Goal: Task Accomplishment & Management: Use online tool/utility

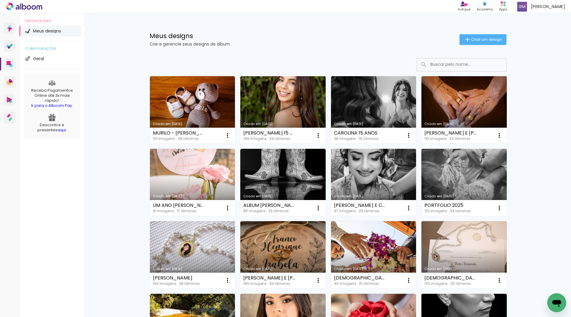
click at [429, 65] on input at bounding box center [469, 64] width 85 height 12
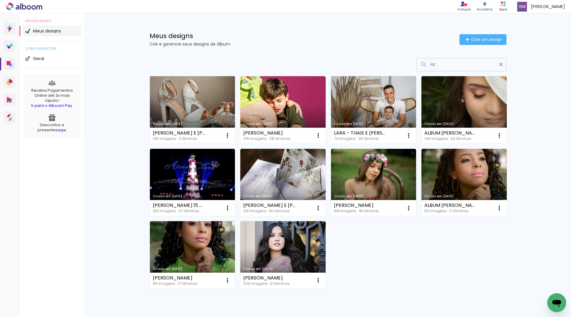
type input "lar"
type paper-input "lar"
click at [190, 92] on link "Criado em [DATE]" at bounding box center [192, 109] width 85 height 67
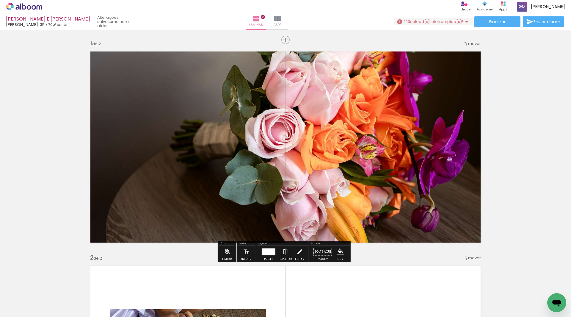
click at [463, 21] on iron-icon at bounding box center [466, 21] width 7 height 7
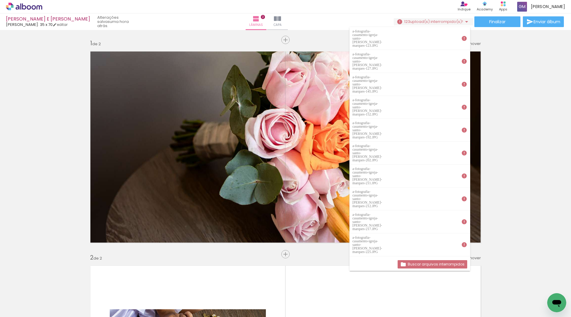
click at [23, 307] on span "Adicionar Fotos" at bounding box center [21, 308] width 18 height 7
click at [0, 0] on input "file" at bounding box center [0, 0] width 0 height 0
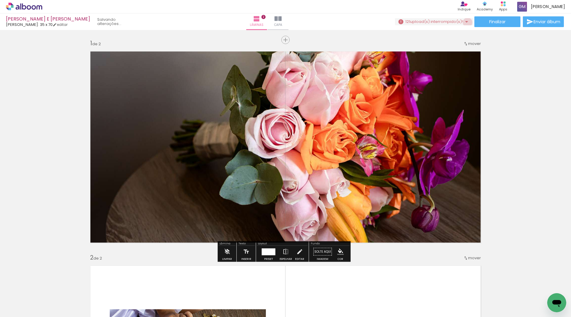
click at [465, 22] on iron-icon at bounding box center [466, 21] width 7 height 7
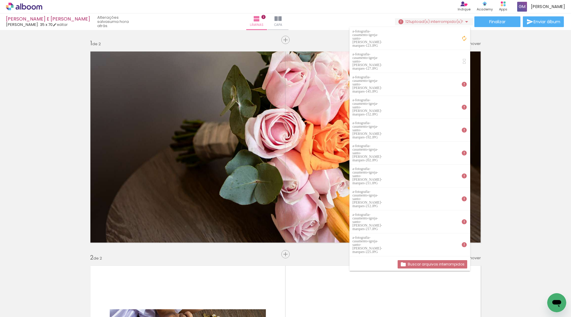
click at [26, 306] on span "Adicionar Fotos" at bounding box center [21, 308] width 18 height 7
click at [0, 0] on input "file" at bounding box center [0, 0] width 0 height 0
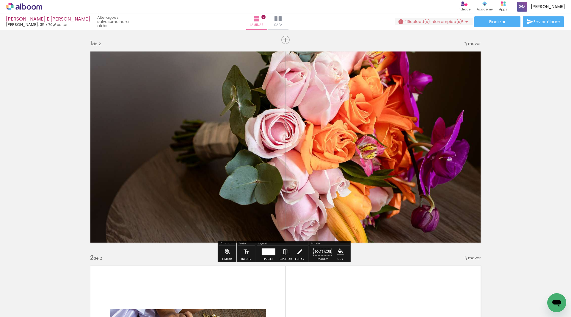
click at [464, 21] on iron-icon at bounding box center [466, 21] width 7 height 7
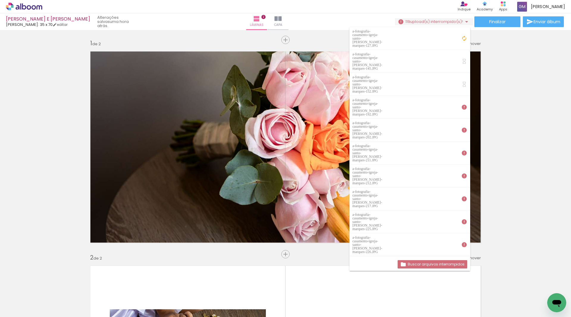
click at [29, 307] on span "Adicionar Fotos" at bounding box center [21, 308] width 18 height 7
click at [0, 0] on input "file" at bounding box center [0, 0] width 0 height 0
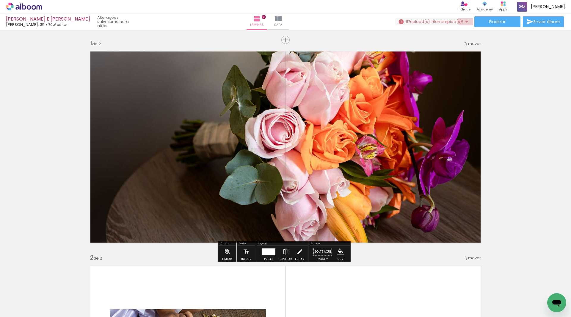
click at [463, 21] on iron-icon at bounding box center [466, 21] width 7 height 7
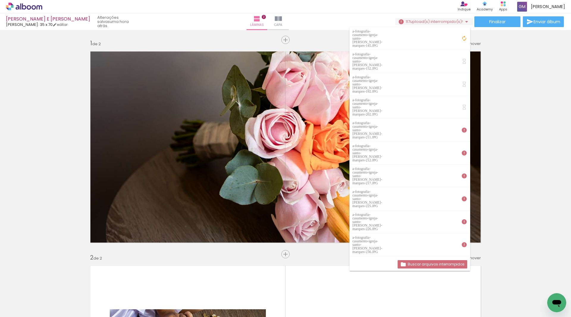
click at [26, 307] on span "Adicionar Fotos" at bounding box center [21, 308] width 18 height 7
click at [0, 0] on input "file" at bounding box center [0, 0] width 0 height 0
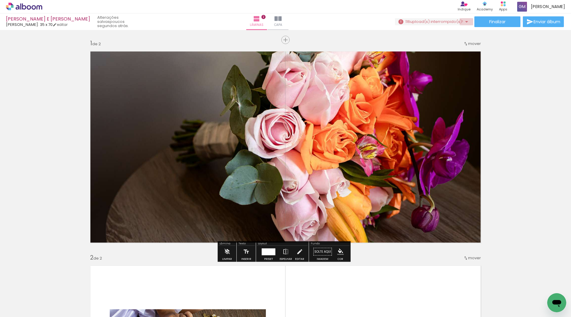
click at [465, 22] on iron-icon at bounding box center [466, 21] width 7 height 7
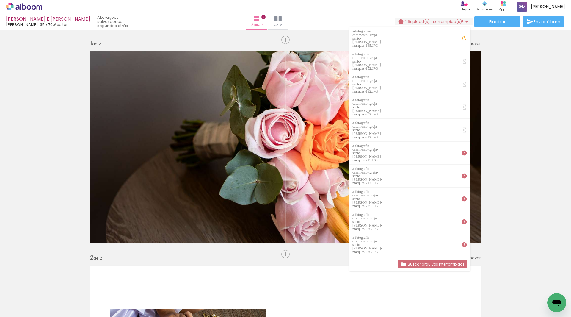
click at [30, 309] on span "Adicionar Fotos" at bounding box center [21, 308] width 18 height 7
click at [0, 0] on input "file" at bounding box center [0, 0] width 0 height 0
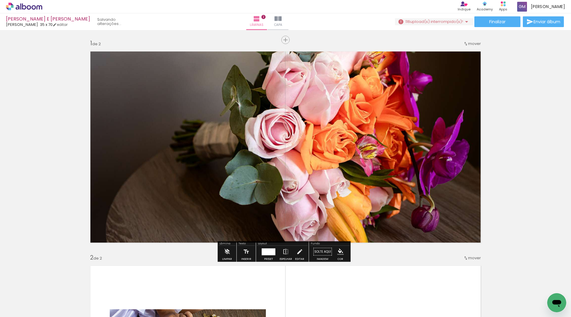
click at [464, 21] on iron-icon at bounding box center [466, 21] width 7 height 7
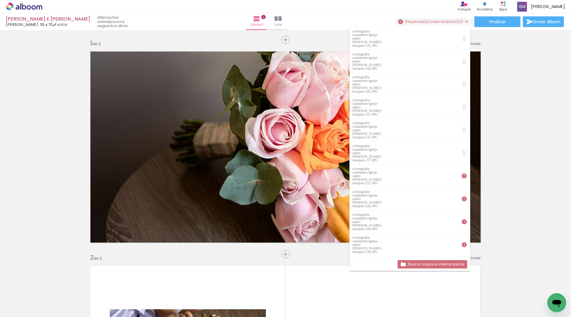
click at [25, 306] on span "Adicionar Fotos" at bounding box center [21, 308] width 18 height 7
click at [0, 0] on input "file" at bounding box center [0, 0] width 0 height 0
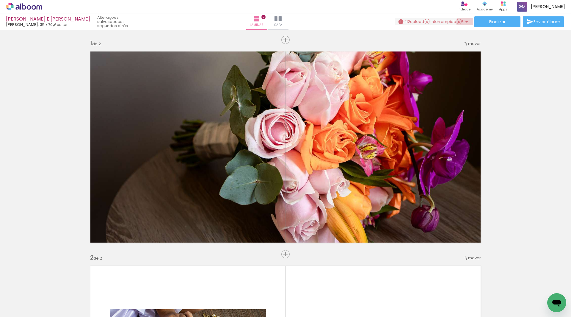
click at [463, 22] on iron-icon at bounding box center [466, 21] width 7 height 7
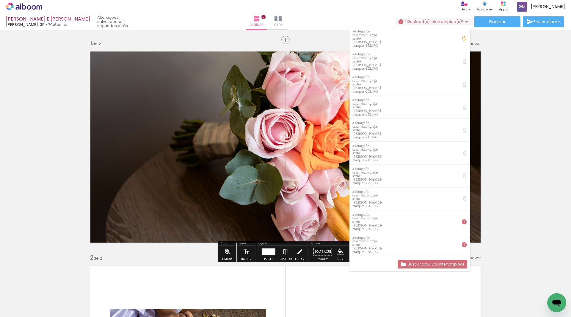
click at [25, 310] on span "Adicionar Fotos" at bounding box center [21, 308] width 18 height 7
click at [0, 0] on input "file" at bounding box center [0, 0] width 0 height 0
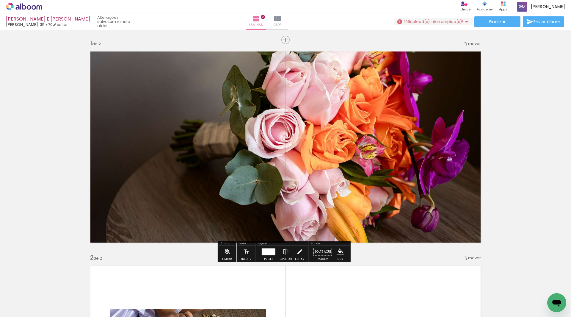
click at [464, 21] on iron-icon at bounding box center [466, 21] width 7 height 7
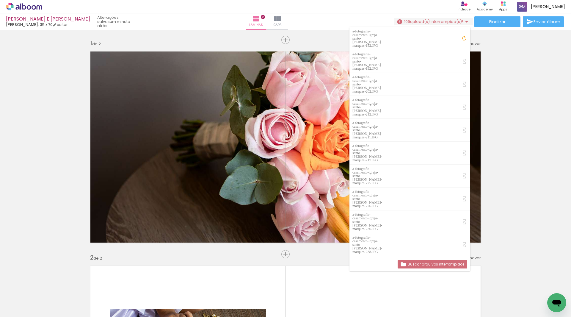
click at [20, 308] on span "Adicionar Fotos" at bounding box center [21, 308] width 18 height 7
click at [0, 0] on input "file" at bounding box center [0, 0] width 0 height 0
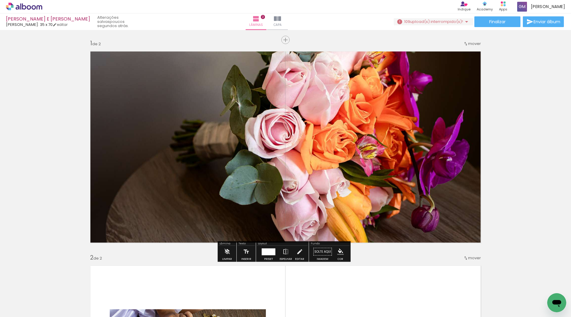
click at [466, 21] on iron-icon at bounding box center [466, 21] width 7 height 7
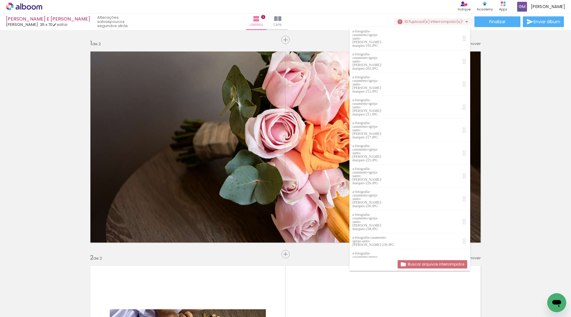
click at [21, 309] on span "Adicionar Fotos" at bounding box center [21, 308] width 18 height 7
click at [0, 0] on input "file" at bounding box center [0, 0] width 0 height 0
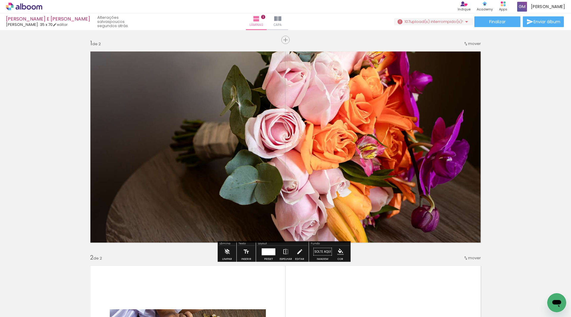
click at [463, 22] on iron-icon at bounding box center [466, 21] width 7 height 7
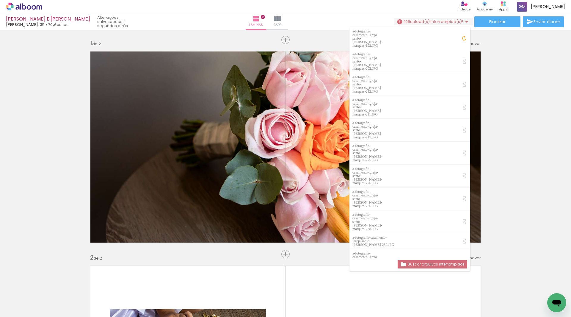
click at [20, 307] on span "Adicionar Fotos" at bounding box center [21, 308] width 18 height 7
click at [0, 0] on input "file" at bounding box center [0, 0] width 0 height 0
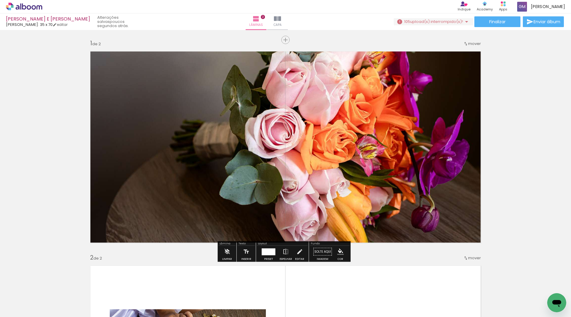
click at [464, 23] on iron-icon at bounding box center [466, 21] width 7 height 7
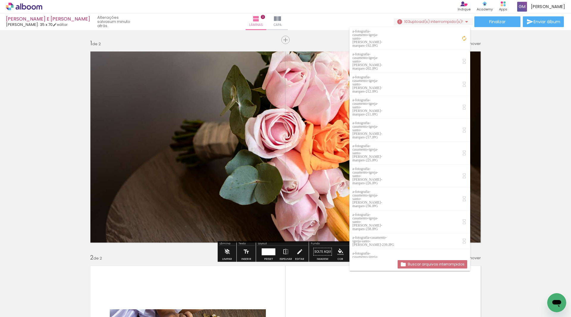
click at [21, 305] on span "Adicionar Fotos" at bounding box center [21, 308] width 18 height 7
click at [0, 0] on input "file" at bounding box center [0, 0] width 0 height 0
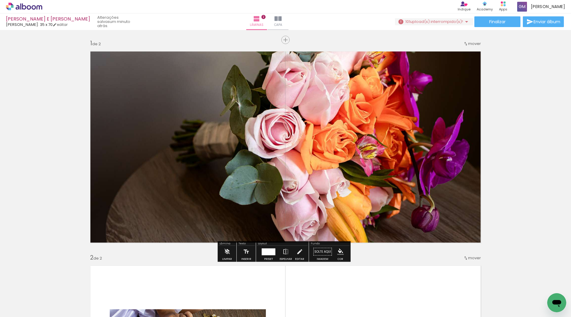
click at [463, 20] on iron-icon at bounding box center [466, 21] width 7 height 7
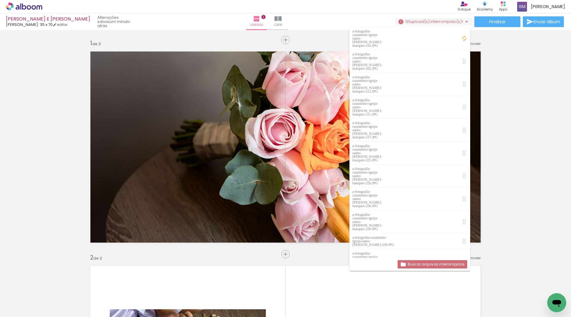
click at [27, 308] on span "Adicionar Fotos" at bounding box center [21, 308] width 18 height 7
click at [0, 0] on input "file" at bounding box center [0, 0] width 0 height 0
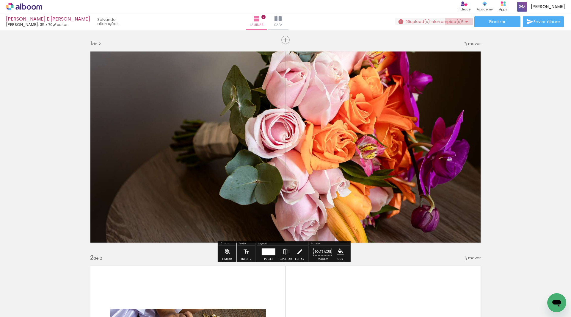
click at [465, 21] on iron-icon at bounding box center [466, 21] width 7 height 7
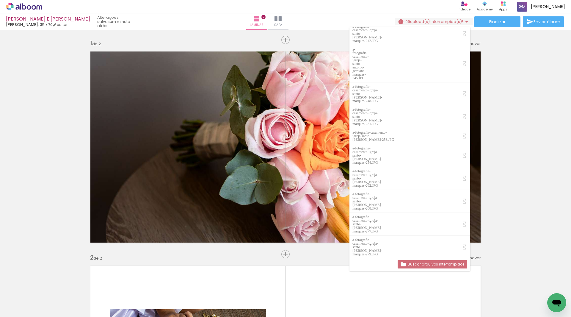
scroll to position [197, 0]
click at [22, 309] on span "Adicionar Fotos" at bounding box center [21, 308] width 18 height 7
click at [0, 0] on input "file" at bounding box center [0, 0] width 0 height 0
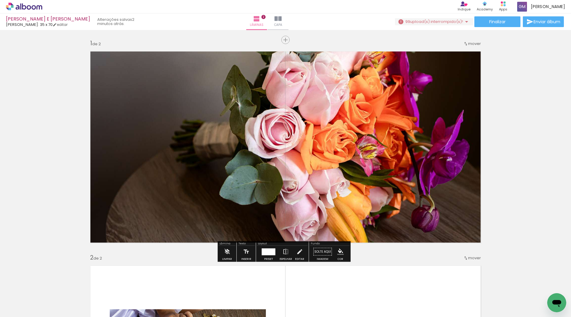
scroll to position [0, 0]
click at [464, 23] on iron-icon at bounding box center [466, 21] width 7 height 7
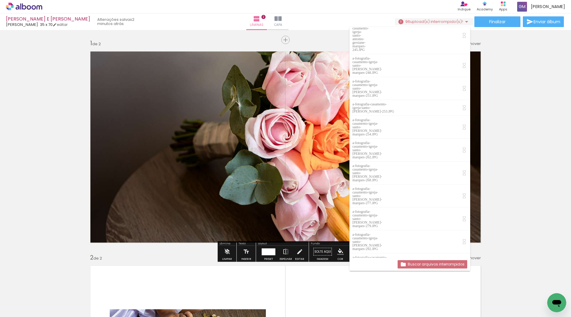
scroll to position [236, 0]
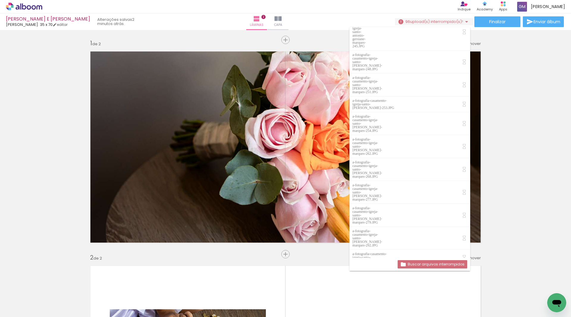
click at [27, 309] on span "Adicionar Fotos" at bounding box center [21, 308] width 18 height 7
click at [0, 0] on input "file" at bounding box center [0, 0] width 0 height 0
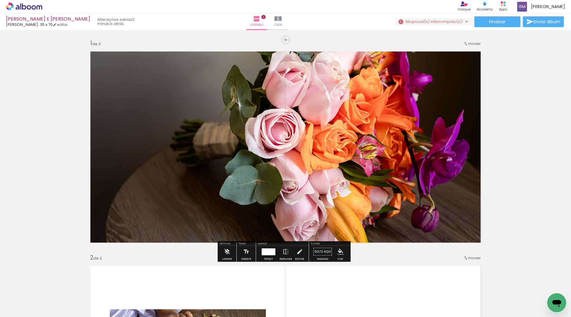
scroll to position [0, 0]
click at [463, 20] on iron-icon at bounding box center [466, 21] width 7 height 7
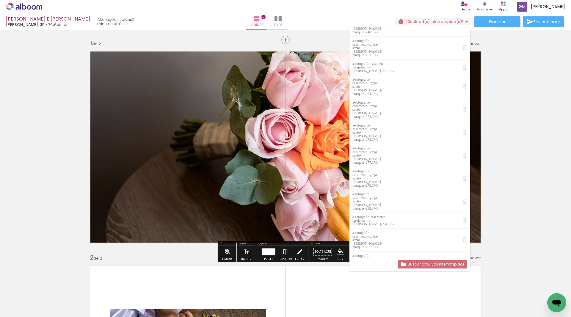
scroll to position [274, 0]
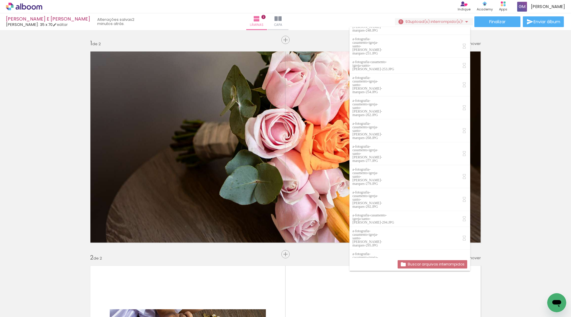
click at [26, 308] on span "Adicionar Fotos" at bounding box center [21, 308] width 18 height 7
click at [0, 0] on input "file" at bounding box center [0, 0] width 0 height 0
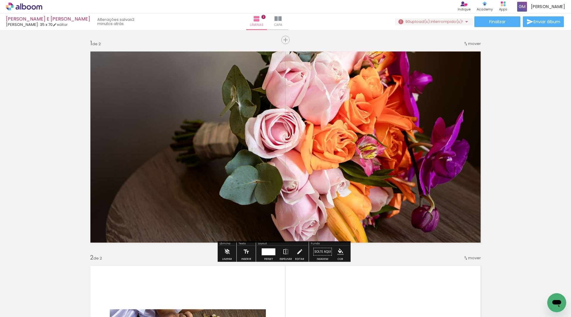
scroll to position [0, 0]
click at [464, 21] on iron-icon at bounding box center [466, 21] width 7 height 7
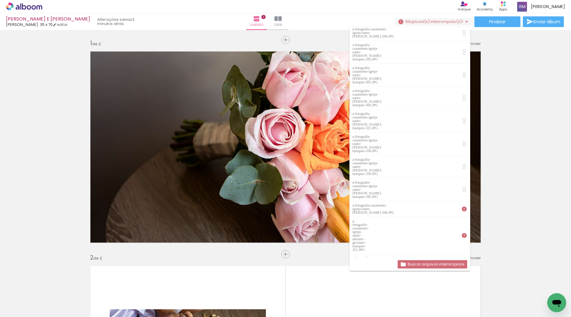
scroll to position [110, 0]
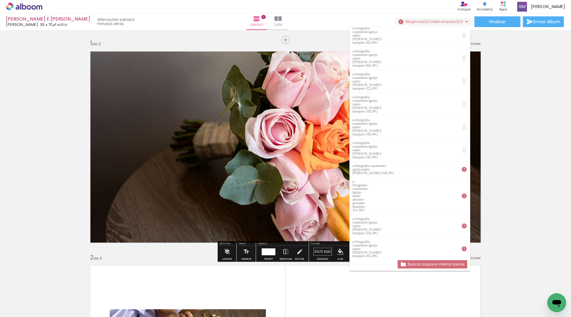
click at [25, 309] on span "Adicionar Fotos" at bounding box center [21, 308] width 18 height 7
click at [0, 0] on input "file" at bounding box center [0, 0] width 0 height 0
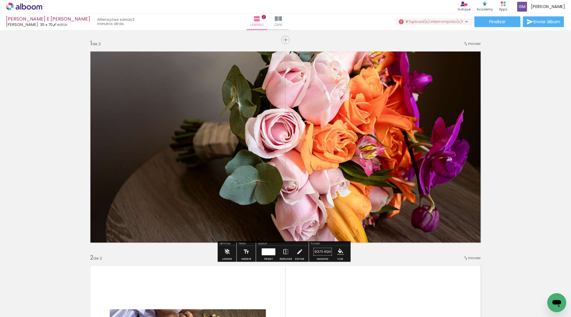
scroll to position [0, 0]
click at [465, 21] on iron-icon at bounding box center [466, 21] width 7 height 7
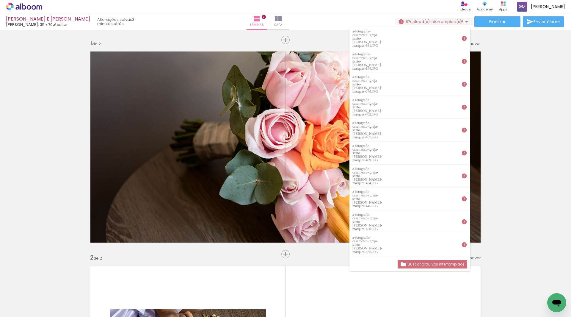
click at [22, 309] on span "Adicionar Fotos" at bounding box center [21, 308] width 18 height 7
click at [0, 0] on input "file" at bounding box center [0, 0] width 0 height 0
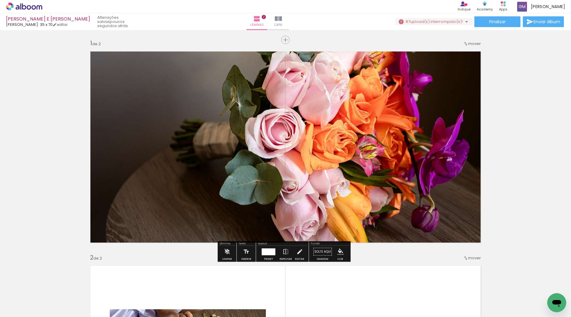
click at [465, 20] on iron-icon at bounding box center [466, 21] width 7 height 7
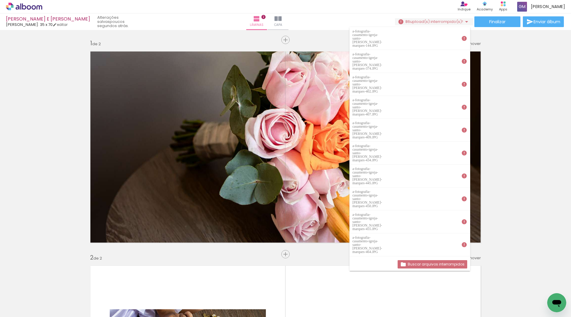
click at [21, 309] on span "Adicionar Fotos" at bounding box center [21, 308] width 18 height 7
click at [0, 0] on input "file" at bounding box center [0, 0] width 0 height 0
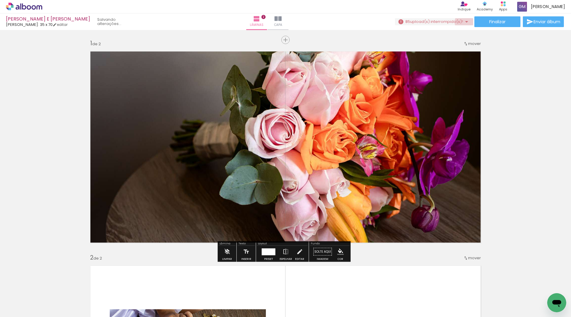
click at [465, 22] on iron-icon at bounding box center [466, 21] width 7 height 7
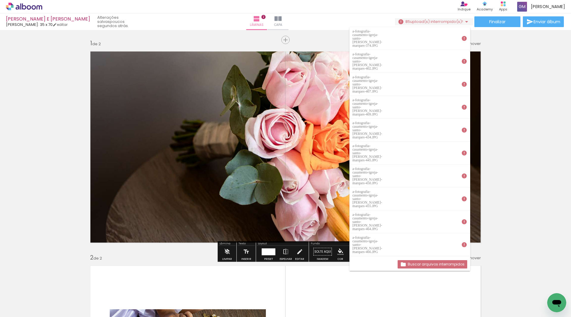
click at [26, 307] on span "Adicionar Fotos" at bounding box center [21, 308] width 18 height 7
click at [0, 0] on input "file" at bounding box center [0, 0] width 0 height 0
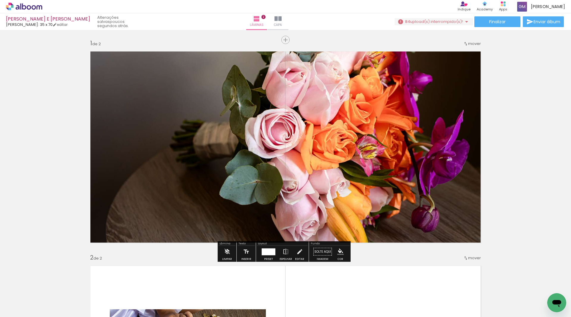
click at [463, 23] on iron-icon at bounding box center [466, 21] width 7 height 7
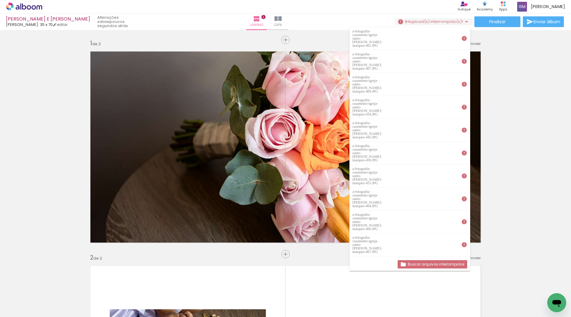
click at [28, 307] on span "Adicionar Fotos" at bounding box center [21, 308] width 18 height 7
click at [0, 0] on input "file" at bounding box center [0, 0] width 0 height 0
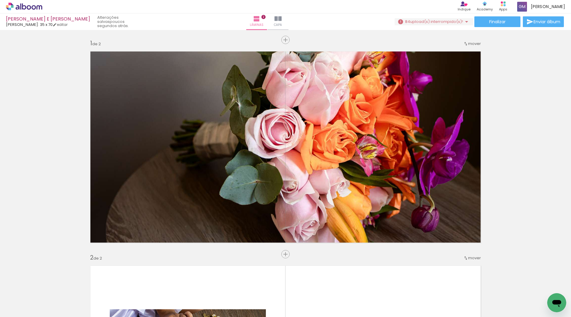
click at [464, 21] on iron-icon at bounding box center [466, 21] width 7 height 7
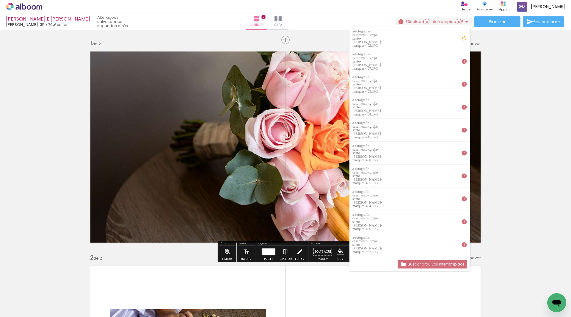
click at [28, 305] on span "Adicionar Fotos" at bounding box center [21, 308] width 18 height 7
click at [0, 0] on input "file" at bounding box center [0, 0] width 0 height 0
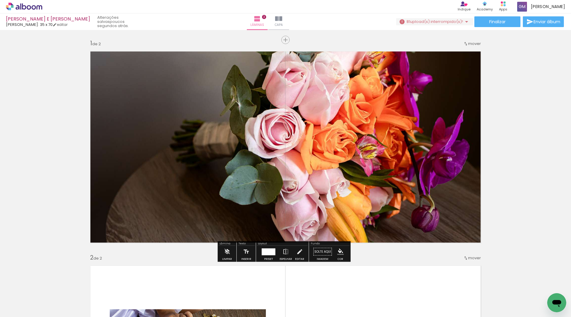
click at [463, 22] on iron-icon at bounding box center [466, 21] width 7 height 7
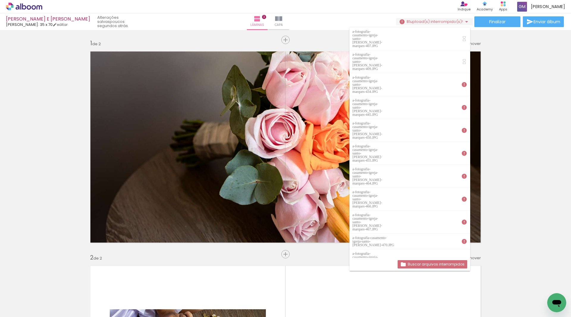
scroll to position [24, 0]
click at [26, 306] on span "Adicionar Fotos" at bounding box center [21, 308] width 18 height 7
click at [0, 0] on input "file" at bounding box center [0, 0] width 0 height 0
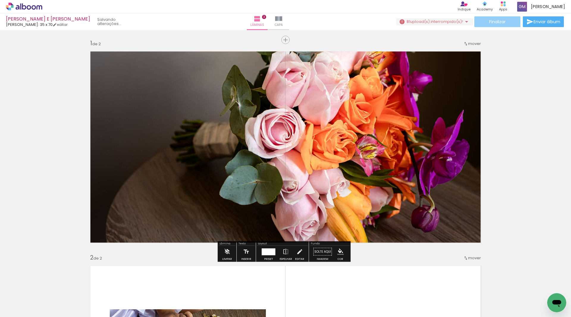
scroll to position [0, 0]
click at [464, 21] on iron-icon at bounding box center [466, 21] width 7 height 7
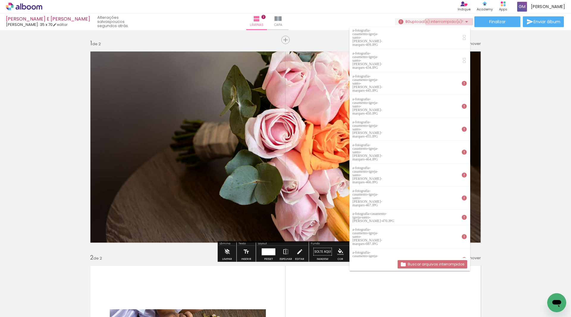
scroll to position [21, 0]
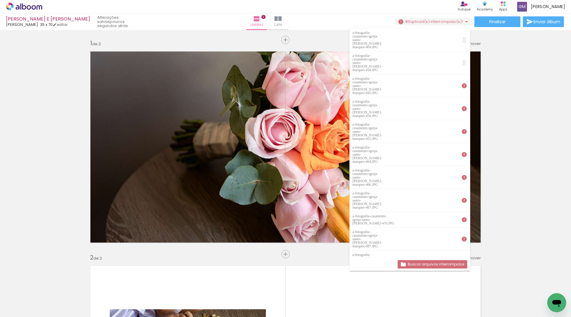
click at [27, 309] on span "Adicionar Fotos" at bounding box center [21, 308] width 18 height 7
click at [0, 0] on input "file" at bounding box center [0, 0] width 0 height 0
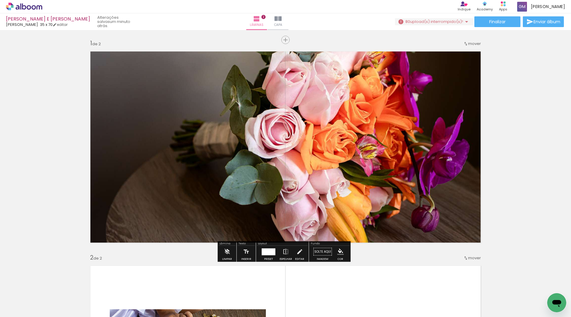
scroll to position [0, 0]
click at [464, 21] on iron-icon at bounding box center [466, 21] width 7 height 7
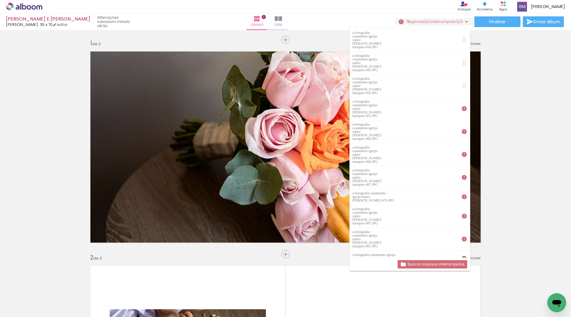
click at [27, 310] on span "Adicionar Fotos" at bounding box center [21, 308] width 18 height 7
click at [0, 0] on input "file" at bounding box center [0, 0] width 0 height 0
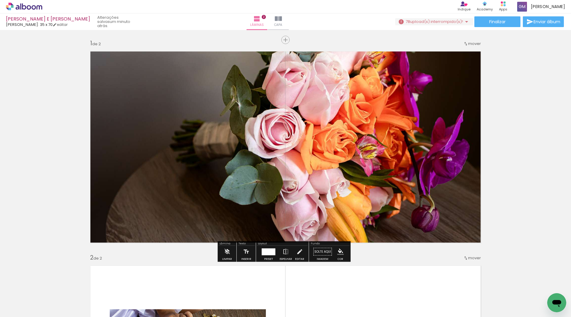
click at [464, 22] on iron-icon at bounding box center [466, 21] width 7 height 7
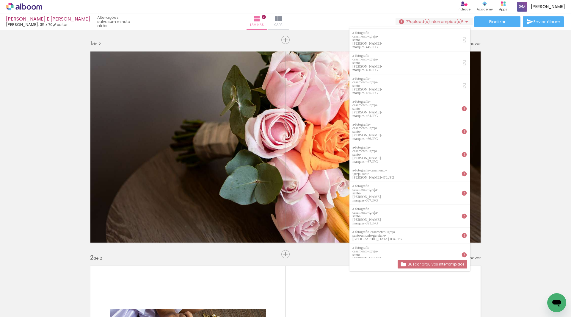
click at [20, 308] on span "Adicionar Fotos" at bounding box center [21, 308] width 18 height 7
click at [0, 0] on input "file" at bounding box center [0, 0] width 0 height 0
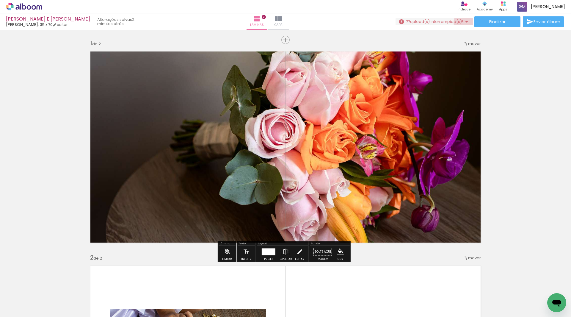
click at [463, 23] on iron-icon at bounding box center [466, 21] width 7 height 7
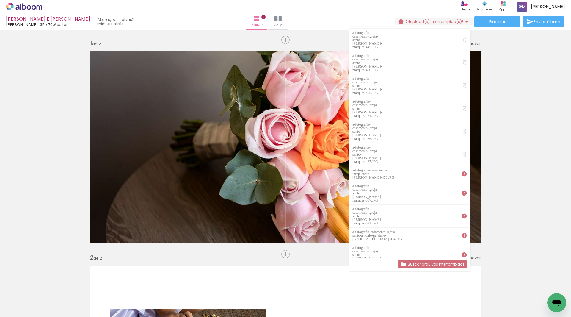
click at [26, 310] on span "Adicionar Fotos" at bounding box center [21, 308] width 18 height 7
click at [0, 0] on input "file" at bounding box center [0, 0] width 0 height 0
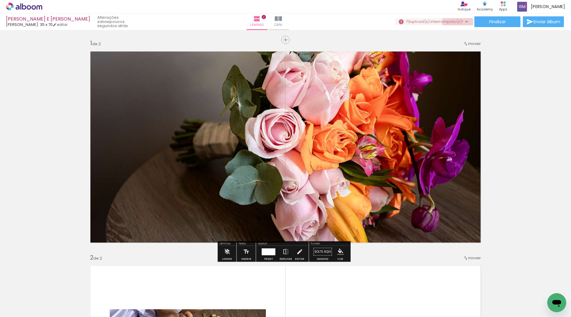
click at [465, 22] on iron-icon at bounding box center [466, 21] width 7 height 7
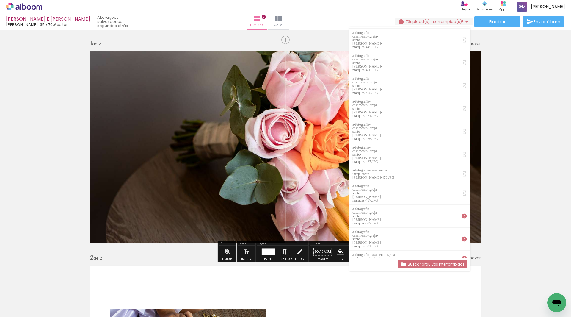
scroll to position [39, 0]
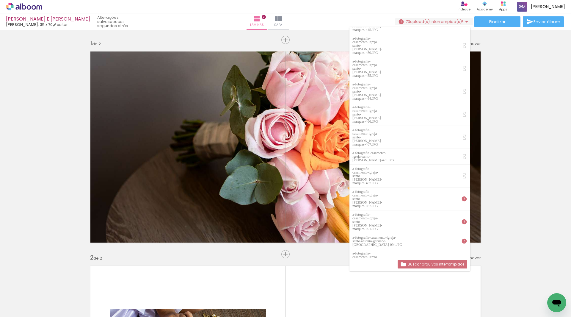
click at [22, 309] on span "Adicionar Fotos" at bounding box center [21, 308] width 18 height 7
click at [0, 0] on input "file" at bounding box center [0, 0] width 0 height 0
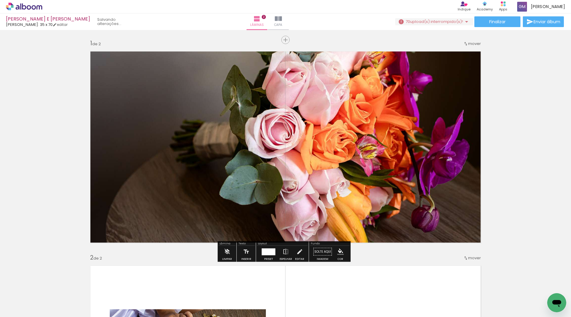
scroll to position [0, 0]
click at [463, 21] on iron-icon at bounding box center [466, 21] width 7 height 7
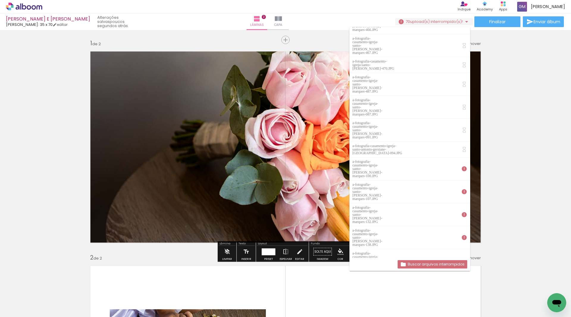
scroll to position [112, 0]
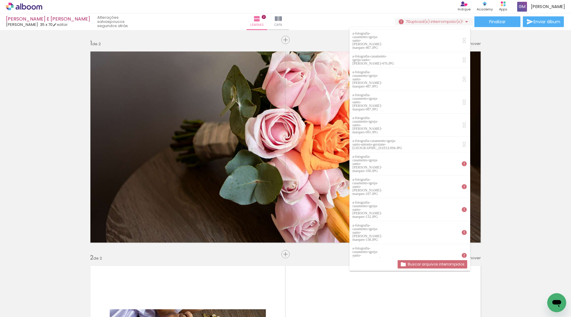
click at [29, 309] on span "Adicionar Fotos" at bounding box center [21, 308] width 18 height 7
click at [0, 0] on input "file" at bounding box center [0, 0] width 0 height 0
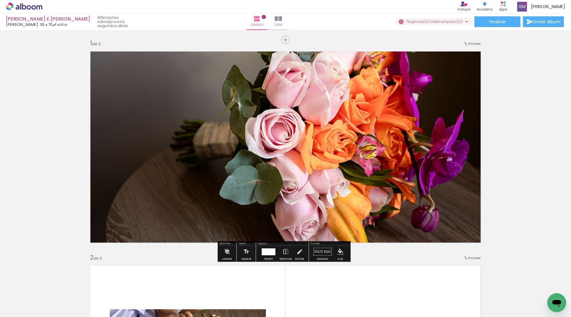
scroll to position [0, 0]
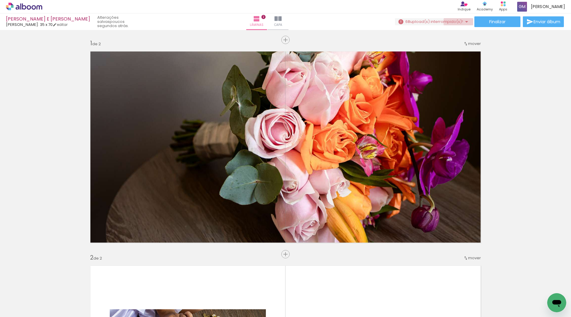
click at [463, 22] on iron-icon at bounding box center [466, 21] width 7 height 7
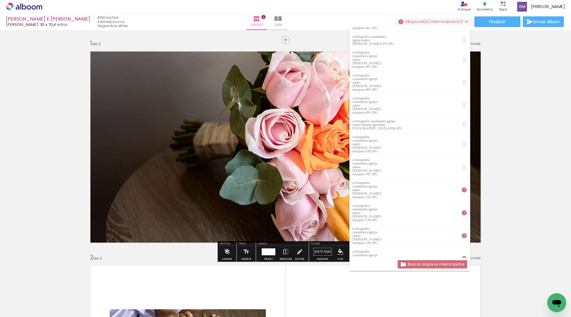
scroll to position [133, 0]
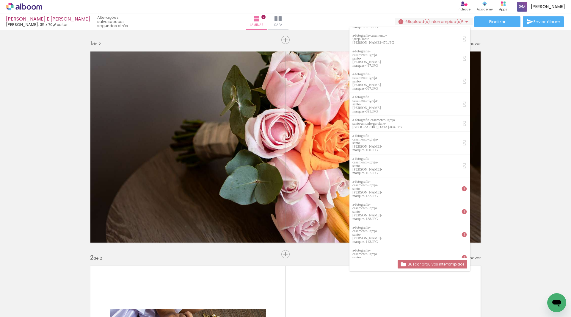
click at [27, 308] on span "Adicionar Fotos" at bounding box center [21, 308] width 18 height 7
click at [0, 0] on input "file" at bounding box center [0, 0] width 0 height 0
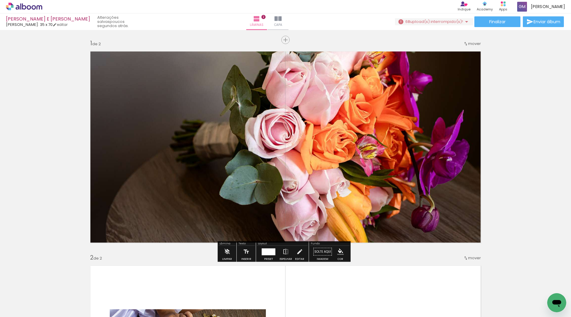
click at [463, 21] on iron-icon at bounding box center [466, 21] width 7 height 7
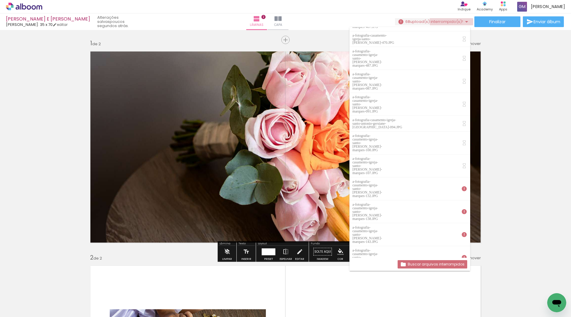
scroll to position [111, 0]
click at [24, 310] on span "Adicionar Fotos" at bounding box center [21, 308] width 18 height 7
click at [0, 0] on input "file" at bounding box center [0, 0] width 0 height 0
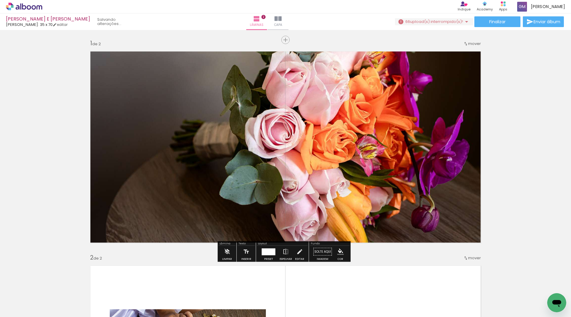
scroll to position [0, 0]
click at [466, 22] on iron-icon at bounding box center [466, 21] width 7 height 7
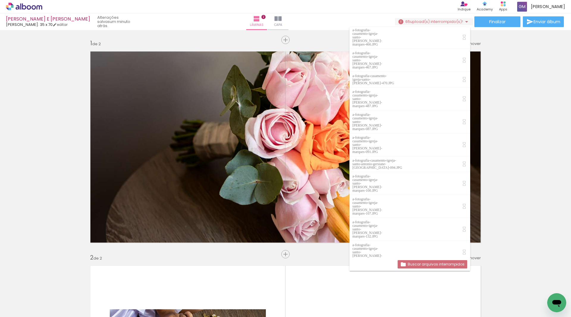
click at [23, 309] on span "Adicionar Fotos" at bounding box center [21, 308] width 18 height 7
click at [0, 0] on input "file" at bounding box center [0, 0] width 0 height 0
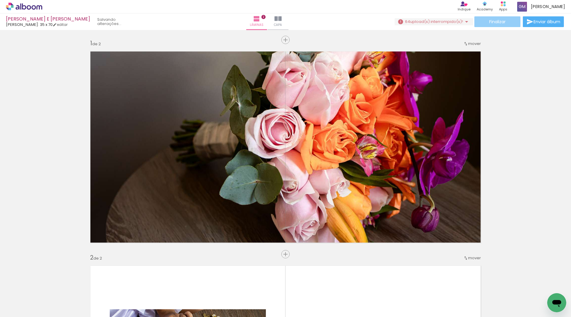
click at [501, 23] on span "Finalizar" at bounding box center [497, 22] width 16 height 4
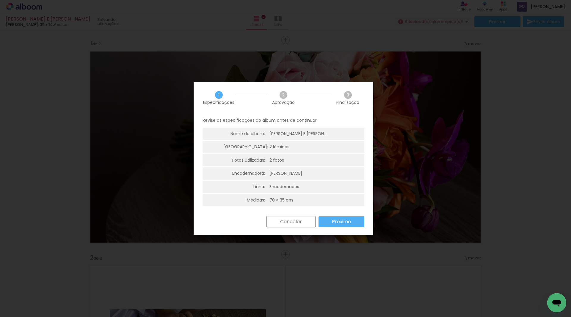
click at [0, 0] on slot "Cancelar" at bounding box center [0, 0] width 0 height 0
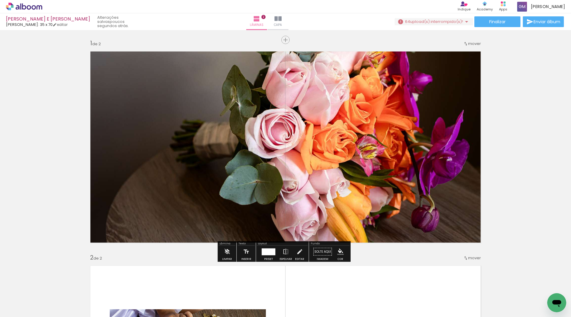
click at [459, 21] on span "upload(s) interrompido(s)!" at bounding box center [436, 22] width 53 height 6
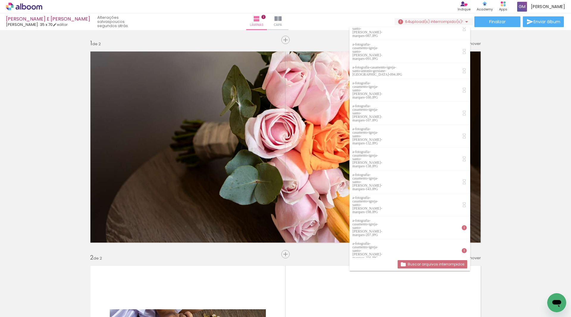
scroll to position [168, 0]
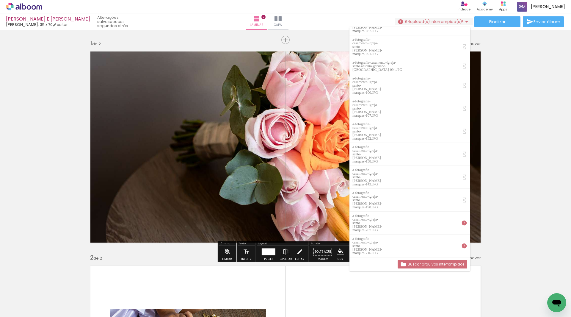
click at [20, 307] on span "Adicionar Fotos" at bounding box center [21, 308] width 18 height 7
click at [0, 0] on input "file" at bounding box center [0, 0] width 0 height 0
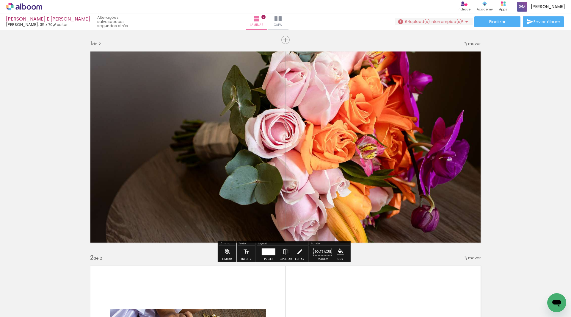
click at [464, 20] on iron-icon at bounding box center [466, 21] width 7 height 7
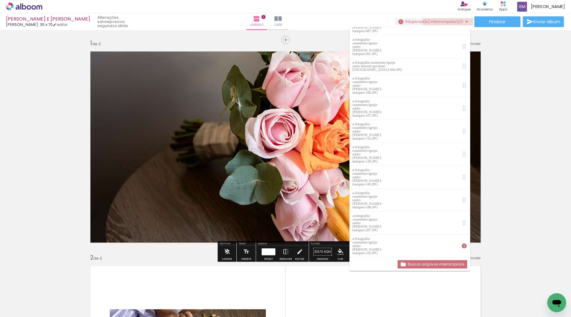
scroll to position [140, 0]
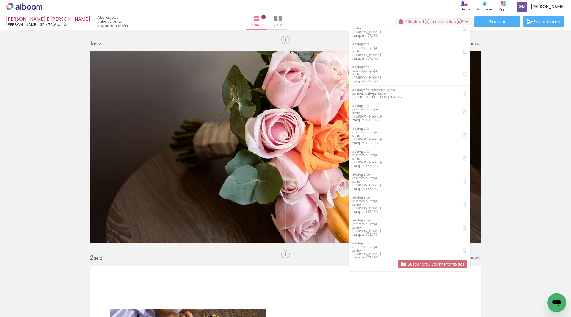
click at [25, 307] on span "Adicionar Fotos" at bounding box center [21, 308] width 18 height 7
click at [0, 0] on input "file" at bounding box center [0, 0] width 0 height 0
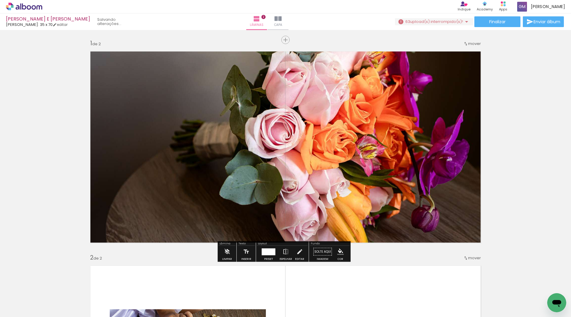
scroll to position [0, 0]
click at [465, 21] on iron-icon at bounding box center [466, 21] width 7 height 7
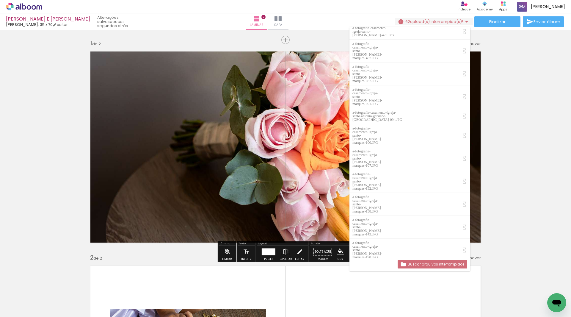
click at [23, 309] on span "Adicionar Fotos" at bounding box center [21, 308] width 18 height 7
click at [0, 0] on input "file" at bounding box center [0, 0] width 0 height 0
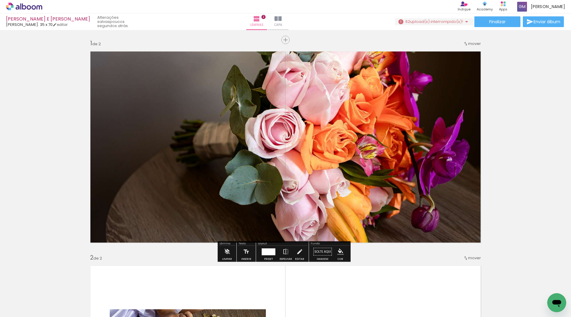
click at [465, 21] on iron-icon at bounding box center [466, 21] width 7 height 7
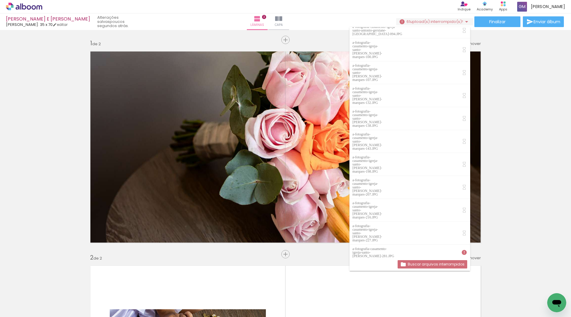
scroll to position [195, 0]
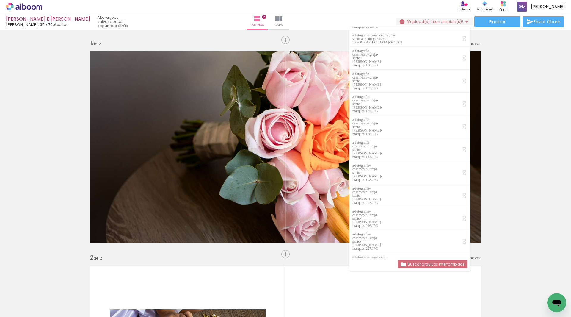
click at [23, 310] on span "Adicionar Fotos" at bounding box center [21, 308] width 18 height 7
click at [0, 0] on input "file" at bounding box center [0, 0] width 0 height 0
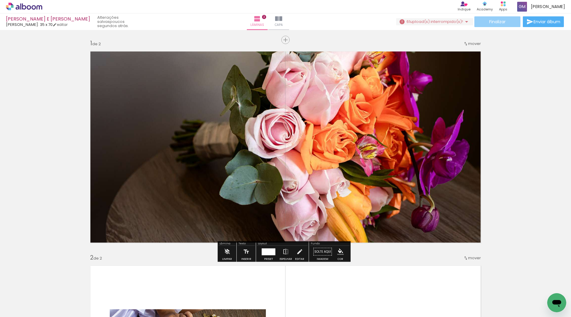
scroll to position [0, 0]
click at [464, 23] on iron-icon at bounding box center [466, 21] width 7 height 7
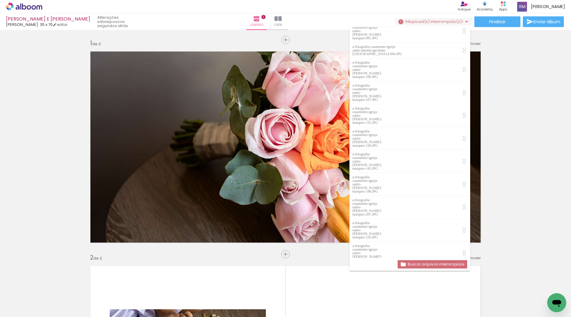
click at [29, 307] on span "Adicionar Fotos" at bounding box center [21, 308] width 18 height 7
click at [0, 0] on input "file" at bounding box center [0, 0] width 0 height 0
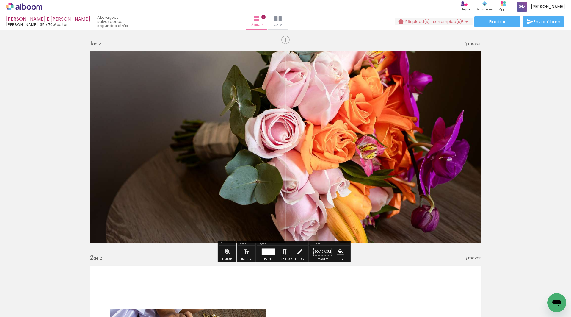
scroll to position [0, 0]
click at [463, 21] on iron-icon at bounding box center [466, 21] width 7 height 7
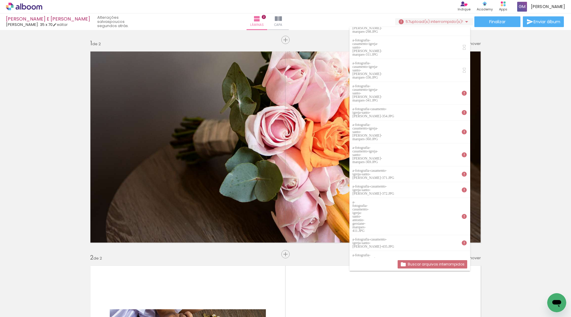
scroll to position [24, 0]
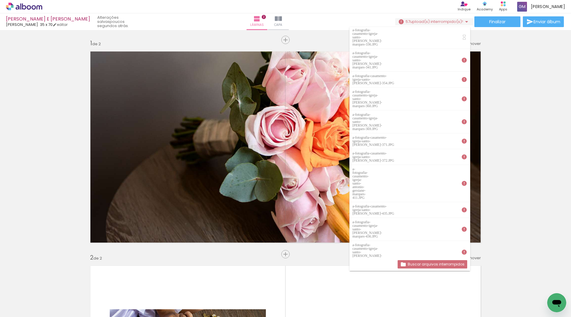
click at [23, 310] on span "Adicionar Fotos" at bounding box center [21, 308] width 18 height 7
click at [0, 0] on input "file" at bounding box center [0, 0] width 0 height 0
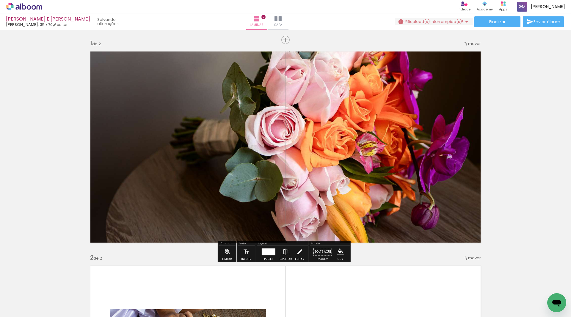
click at [465, 22] on iron-icon at bounding box center [466, 21] width 7 height 7
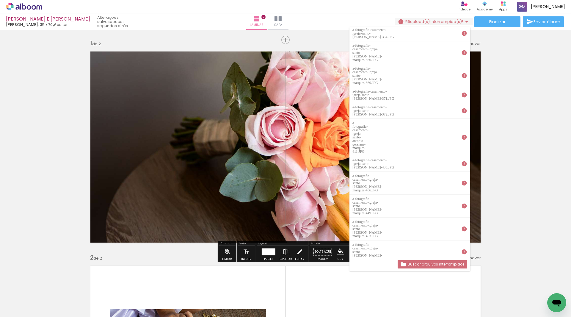
scroll to position [0, 0]
click at [28, 307] on span "Adicionar Fotos" at bounding box center [21, 308] width 18 height 7
click at [0, 0] on input "file" at bounding box center [0, 0] width 0 height 0
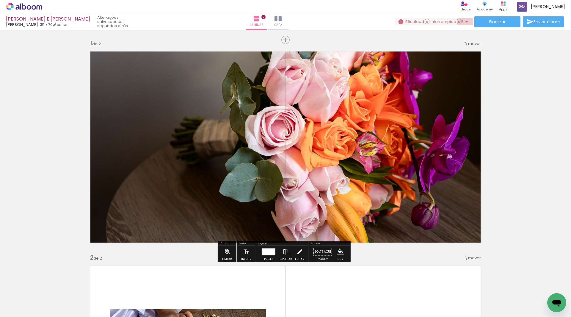
click at [464, 23] on iron-icon at bounding box center [466, 21] width 7 height 7
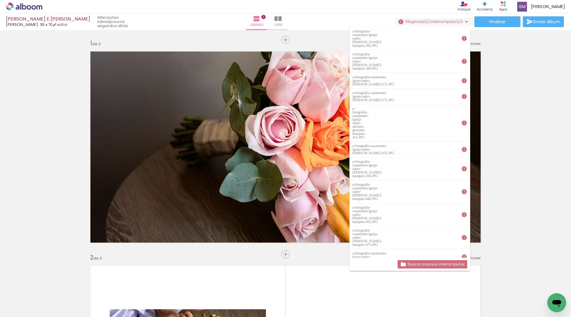
click at [25, 309] on span "Adicionar Fotos" at bounding box center [21, 308] width 18 height 7
click at [0, 0] on input "file" at bounding box center [0, 0] width 0 height 0
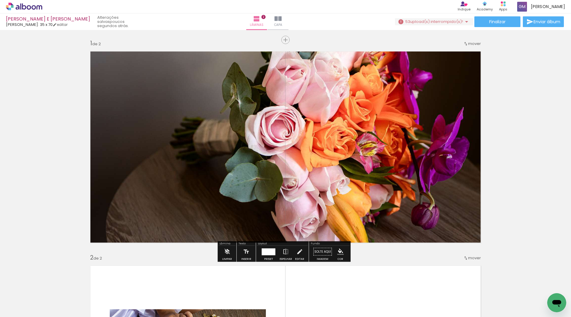
click at [463, 21] on iron-icon at bounding box center [466, 21] width 7 height 7
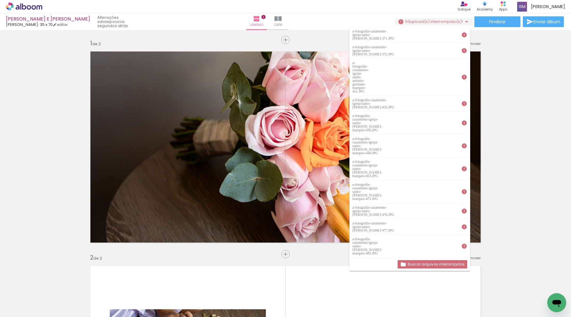
click at [24, 309] on span "Adicionar Fotos" at bounding box center [21, 308] width 18 height 7
click at [0, 0] on input "file" at bounding box center [0, 0] width 0 height 0
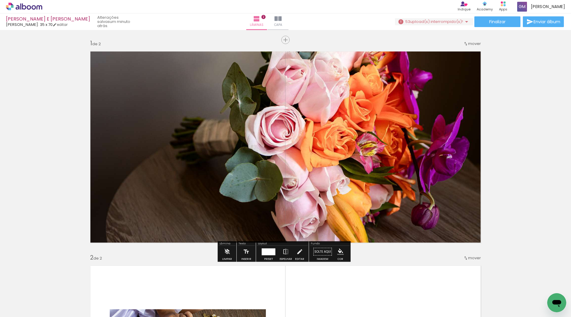
click at [459, 21] on span "upload(s) interrompido(s)!" at bounding box center [436, 22] width 53 height 6
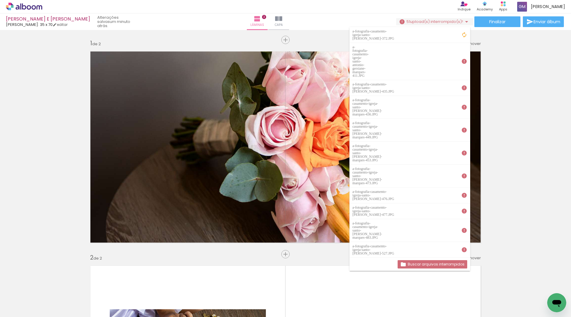
click at [27, 306] on span "Adicionar Fotos" at bounding box center [21, 308] width 18 height 7
click at [0, 0] on input "file" at bounding box center [0, 0] width 0 height 0
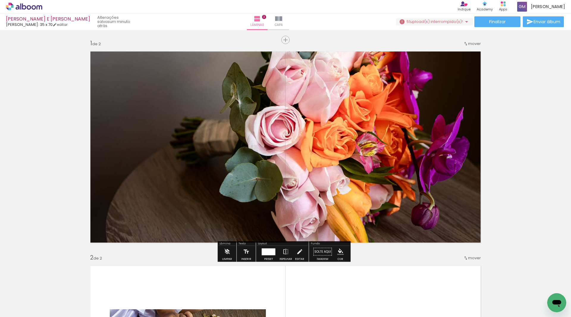
click at [466, 21] on iron-icon at bounding box center [466, 21] width 7 height 7
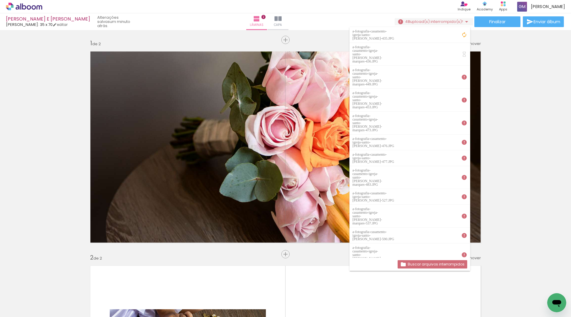
click at [27, 307] on span "Adicionar Fotos" at bounding box center [21, 308] width 18 height 7
click at [0, 0] on input "file" at bounding box center [0, 0] width 0 height 0
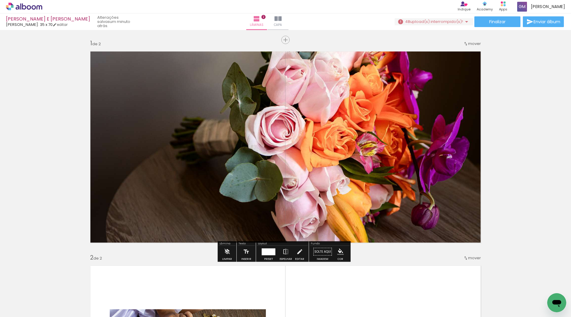
click at [465, 21] on iron-icon at bounding box center [466, 21] width 7 height 7
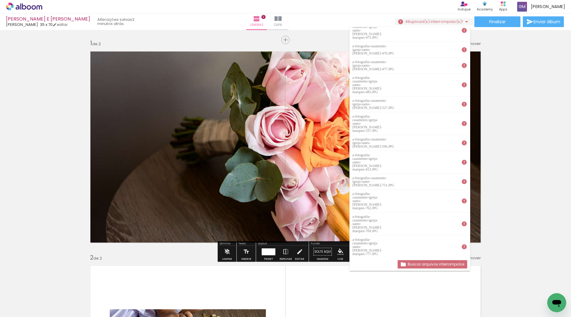
scroll to position [4, 0]
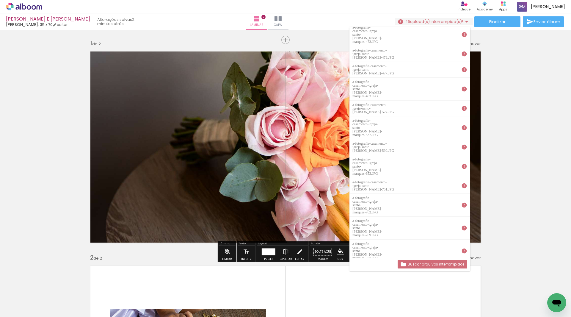
click at [26, 308] on span "Adicionar Fotos" at bounding box center [21, 308] width 18 height 7
click at [0, 0] on input "file" at bounding box center [0, 0] width 0 height 0
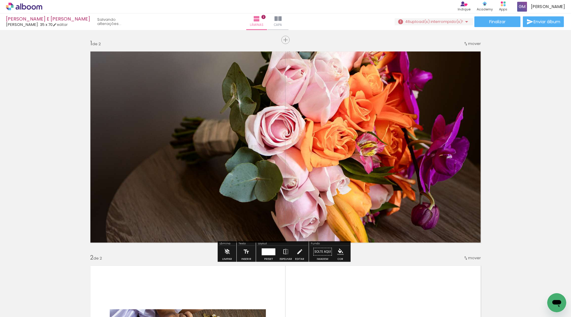
scroll to position [0, 0]
click at [465, 22] on iron-icon at bounding box center [466, 21] width 7 height 7
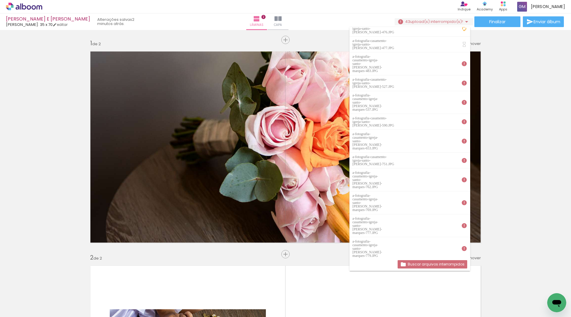
click at [24, 309] on span "Adicionar Fotos" at bounding box center [21, 308] width 18 height 7
click at [0, 0] on input "file" at bounding box center [0, 0] width 0 height 0
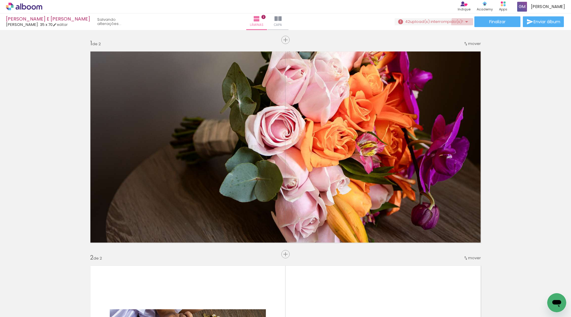
click at [464, 23] on iron-icon at bounding box center [466, 21] width 7 height 7
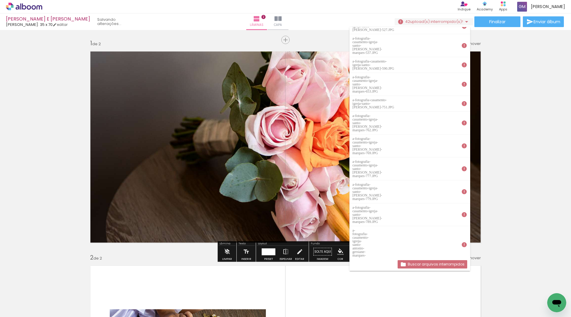
click at [25, 307] on span "Adicionar Fotos" at bounding box center [21, 308] width 18 height 7
click at [0, 0] on input "file" at bounding box center [0, 0] width 0 height 0
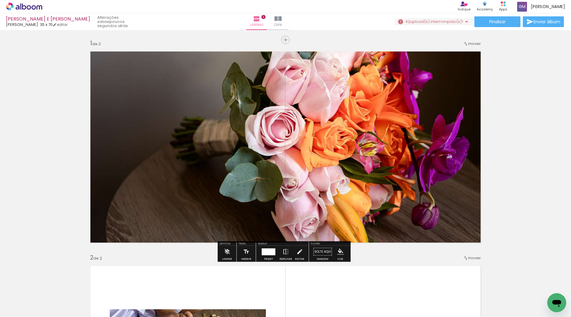
scroll to position [0, 0]
click at [463, 22] on iron-icon at bounding box center [466, 21] width 7 height 7
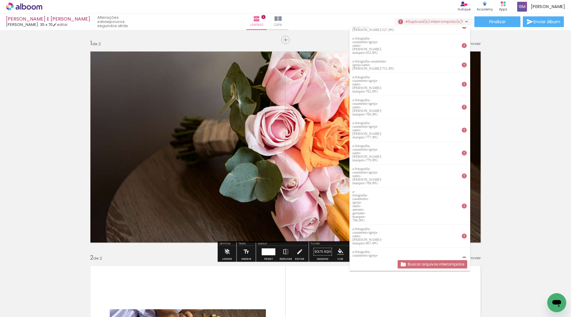
drag, startPoint x: 465, startPoint y: 45, endPoint x: 464, endPoint y: 32, distance: 12.8
click at [464, 32] on div "a-fotografia-casamento-igreja-santo-antonio-gersiane-marques-527.JPG a-fotograf…" at bounding box center [409, 142] width 121 height 230
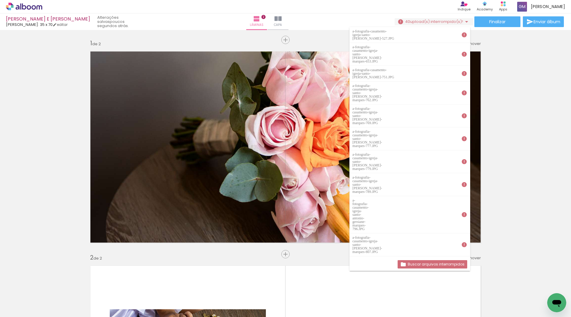
click at [29, 306] on span "Adicionar Fotos" at bounding box center [21, 308] width 18 height 7
click at [0, 0] on input "file" at bounding box center [0, 0] width 0 height 0
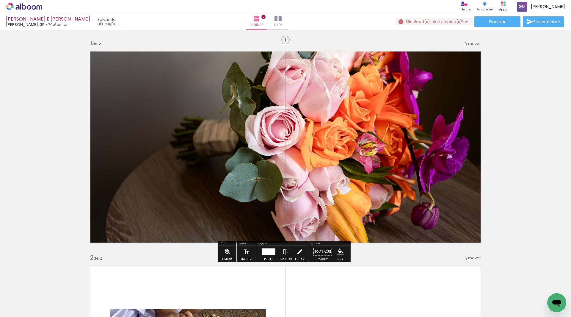
click at [463, 22] on iron-icon at bounding box center [466, 21] width 7 height 7
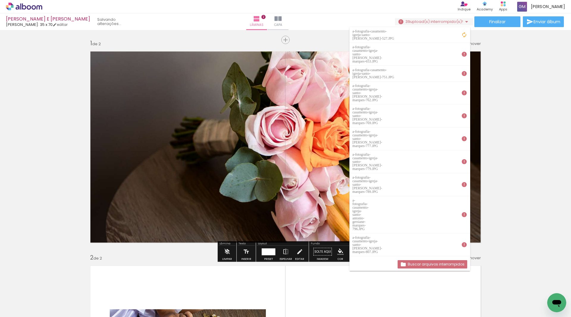
click at [22, 307] on span "Adicionar Fotos" at bounding box center [21, 308] width 18 height 7
click at [0, 0] on input "file" at bounding box center [0, 0] width 0 height 0
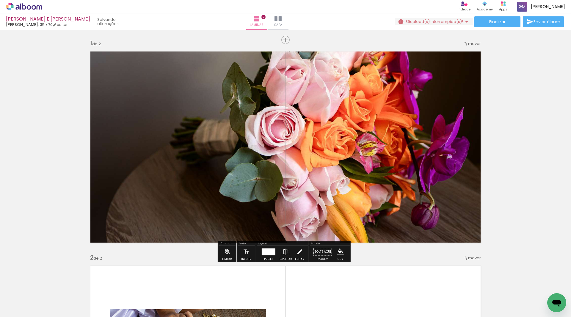
click at [463, 21] on iron-icon at bounding box center [466, 21] width 7 height 7
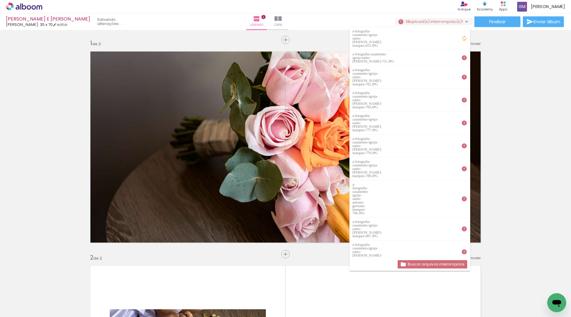
click at [25, 307] on span "Adicionar Fotos" at bounding box center [21, 308] width 18 height 7
click at [0, 0] on input "file" at bounding box center [0, 0] width 0 height 0
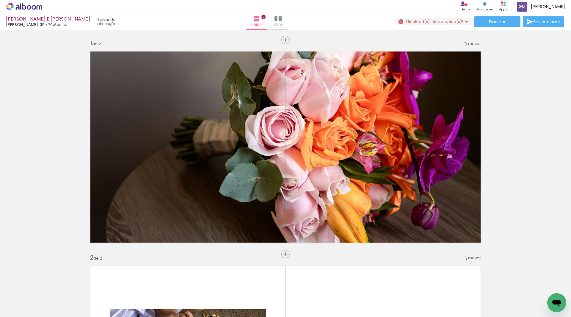
click at [464, 23] on iron-icon at bounding box center [466, 21] width 7 height 7
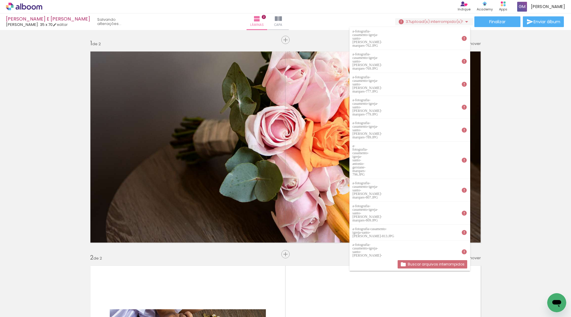
click at [25, 308] on span "Adicionar Fotos" at bounding box center [21, 308] width 18 height 7
click at [0, 0] on input "file" at bounding box center [0, 0] width 0 height 0
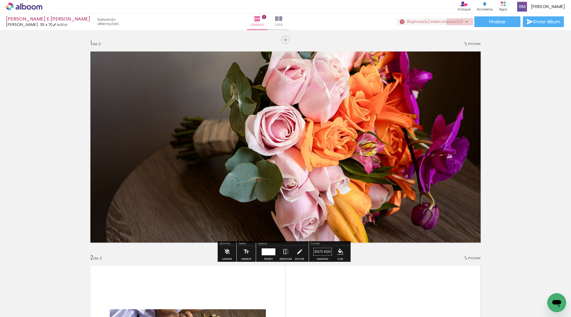
click at [463, 22] on iron-icon at bounding box center [466, 21] width 7 height 7
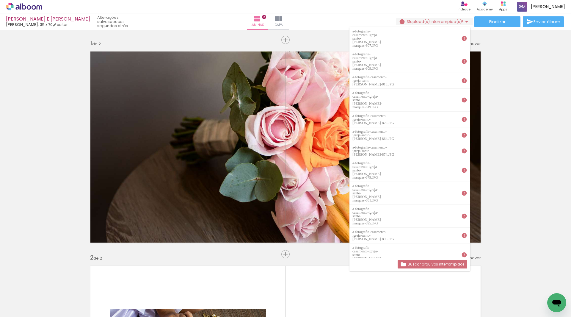
click at [0, 0] on slot "Buscar arquivos interrompidos" at bounding box center [0, 0] width 0 height 0
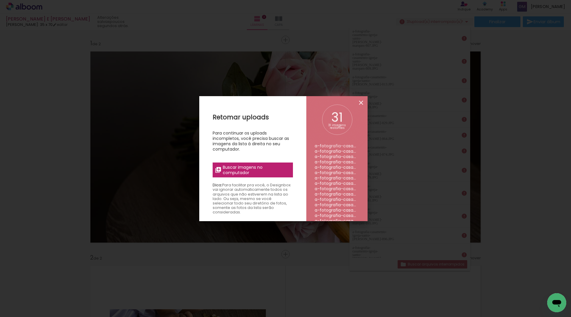
click at [360, 101] on iron-icon at bounding box center [360, 102] width 7 height 7
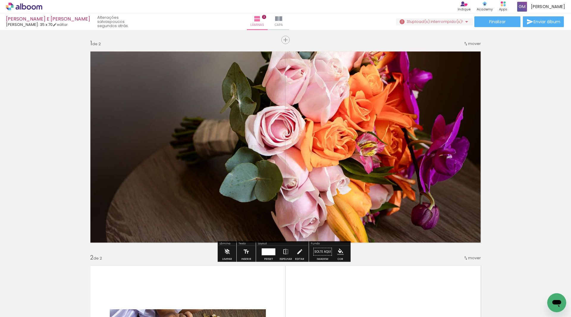
click at [16, 307] on span "Adicionar Fotos" at bounding box center [21, 308] width 18 height 7
click at [0, 0] on input "file" at bounding box center [0, 0] width 0 height 0
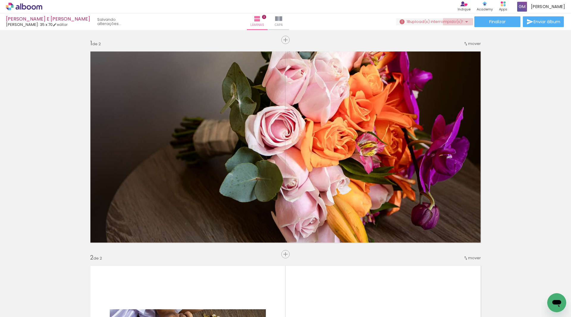
click at [460, 22] on span "upload(s) interrompido(s)!" at bounding box center [436, 22] width 53 height 6
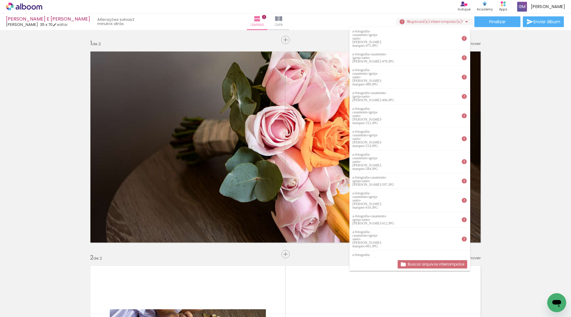
click at [22, 308] on span "Adicionar Fotos" at bounding box center [21, 308] width 18 height 7
click at [0, 0] on input "file" at bounding box center [0, 0] width 0 height 0
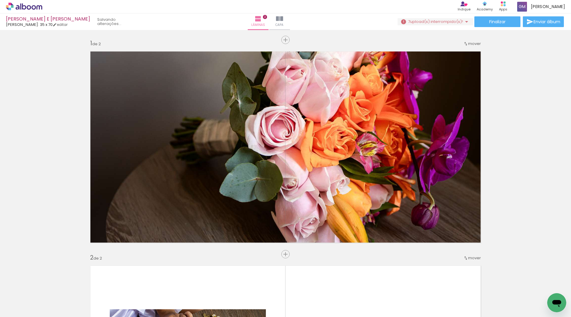
click at [465, 23] on iron-icon at bounding box center [466, 21] width 7 height 7
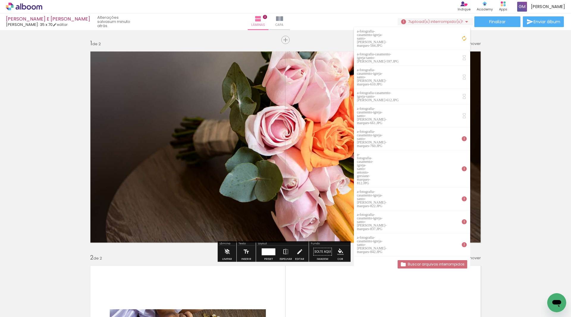
click at [20, 309] on span "Adicionar Fotos" at bounding box center [21, 308] width 18 height 7
click at [0, 0] on input "file" at bounding box center [0, 0] width 0 height 0
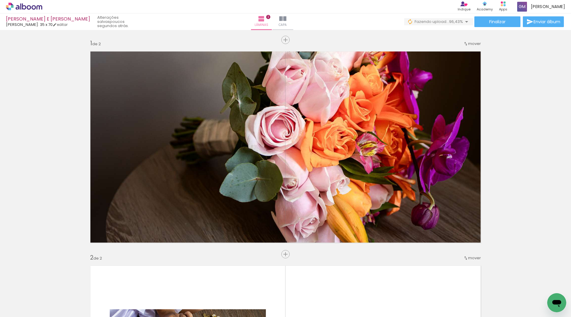
click at [16, 308] on span "Adicionar Fotos" at bounding box center [21, 308] width 18 height 7
click at [0, 0] on input "file" at bounding box center [0, 0] width 0 height 0
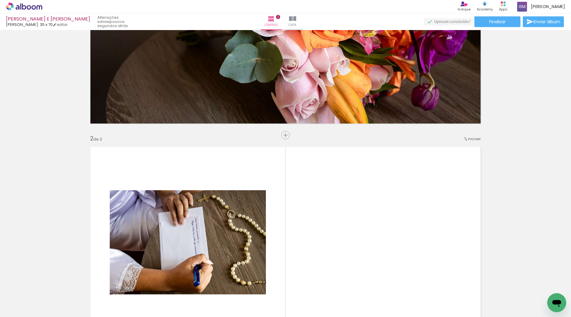
scroll to position [208, 0]
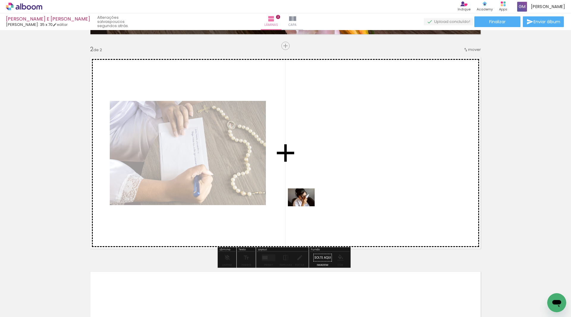
drag, startPoint x: 129, startPoint y: 300, endPoint x: 306, endPoint y: 205, distance: 201.0
click at [306, 205] on quentale-workspace at bounding box center [285, 158] width 571 height 317
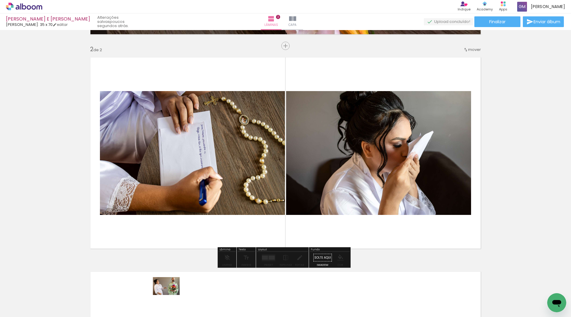
drag, startPoint x: 162, startPoint y: 293, endPoint x: 171, endPoint y: 295, distance: 8.8
click at [171, 295] on div at bounding box center [159, 297] width 29 height 20
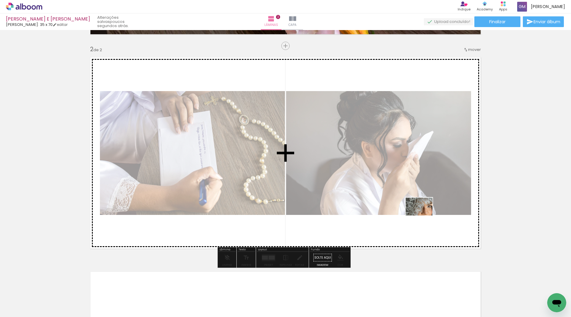
drag, startPoint x: 234, startPoint y: 298, endPoint x: 423, endPoint y: 215, distance: 206.8
click at [423, 215] on quentale-workspace at bounding box center [285, 158] width 571 height 317
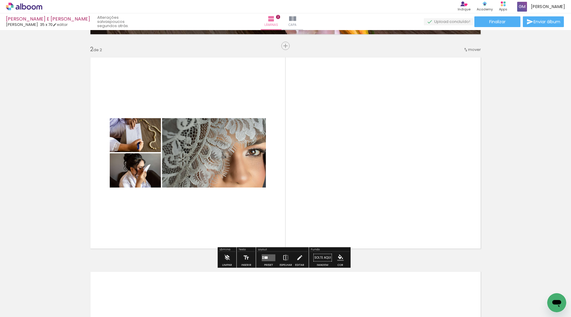
click at [270, 256] on quentale-layouter at bounding box center [269, 257] width 14 height 7
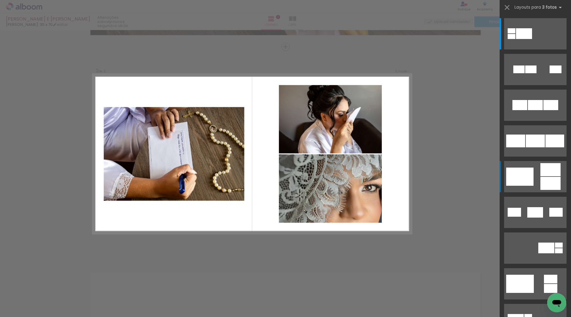
scroll to position [206, 0]
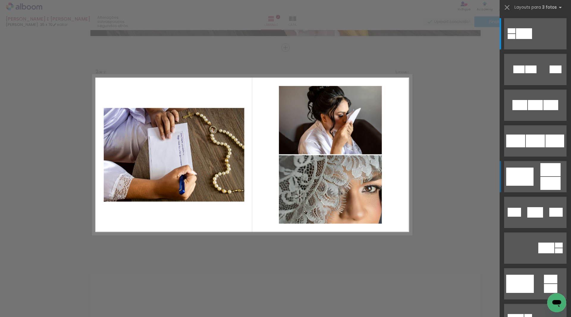
click at [532, 174] on quentale-layouter at bounding box center [535, 176] width 62 height 31
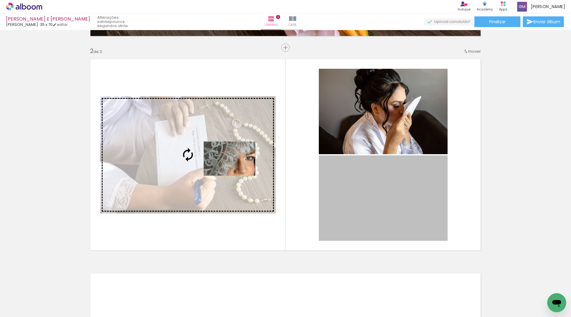
drag, startPoint x: 397, startPoint y: 203, endPoint x: 213, endPoint y: 184, distance: 184.7
click at [0, 0] on slot at bounding box center [0, 0] width 0 height 0
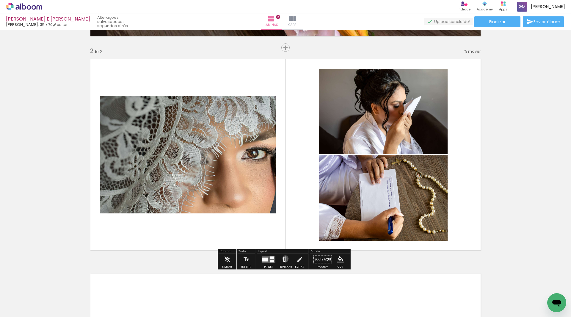
click at [284, 258] on iron-icon at bounding box center [286, 259] width 7 height 12
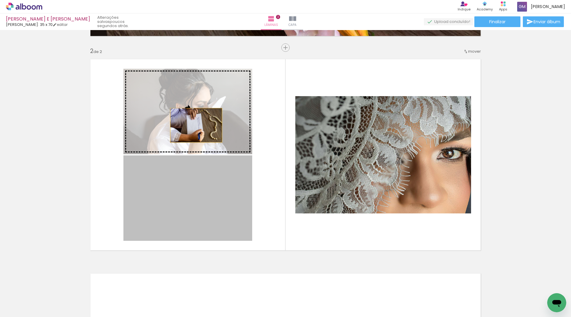
drag, startPoint x: 194, startPoint y: 202, endPoint x: 194, endPoint y: 125, distance: 76.4
click at [0, 0] on slot at bounding box center [0, 0] width 0 height 0
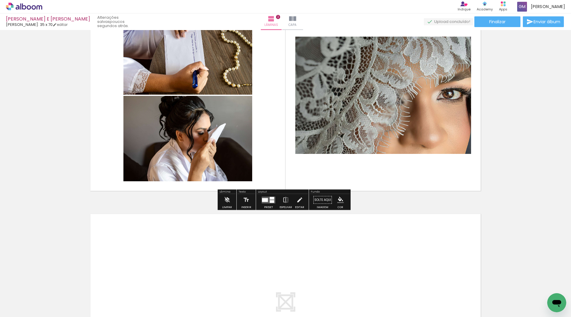
scroll to position [296, 0]
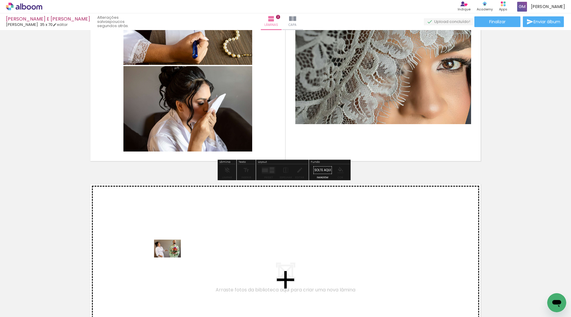
drag, startPoint x: 160, startPoint y: 298, endPoint x: 172, endPoint y: 257, distance: 42.2
click at [172, 257] on quentale-workspace at bounding box center [285, 158] width 571 height 317
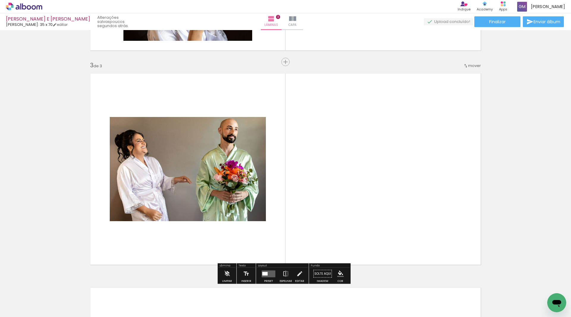
scroll to position [420, 0]
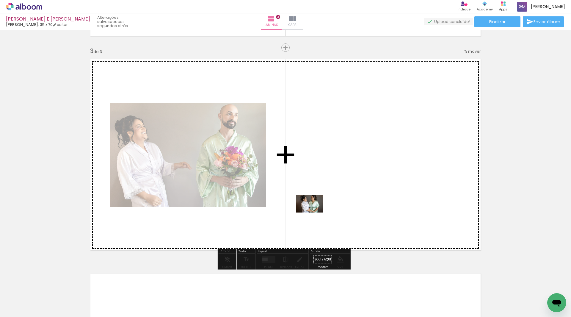
drag, startPoint x: 267, startPoint y: 296, endPoint x: 314, endPoint y: 212, distance: 96.0
click at [314, 212] on quentale-workspace at bounding box center [285, 158] width 571 height 317
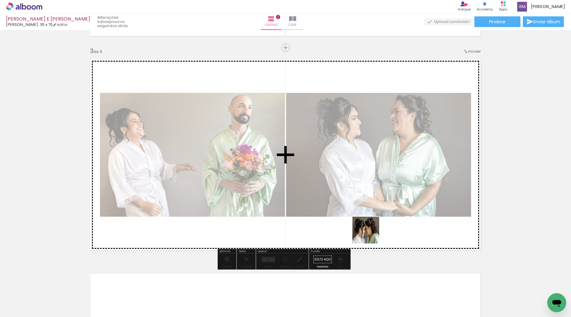
drag, startPoint x: 288, startPoint y: 301, endPoint x: 389, endPoint y: 222, distance: 128.1
click at [389, 222] on quentale-workspace at bounding box center [285, 158] width 571 height 317
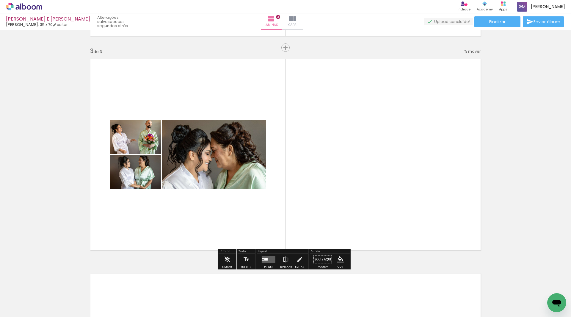
click at [269, 259] on quentale-layouter at bounding box center [269, 259] width 14 height 7
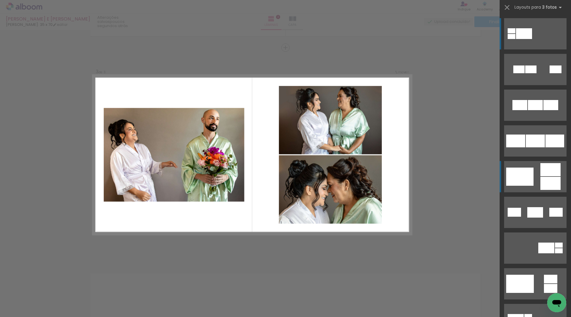
click at [551, 177] on div at bounding box center [550, 183] width 20 height 13
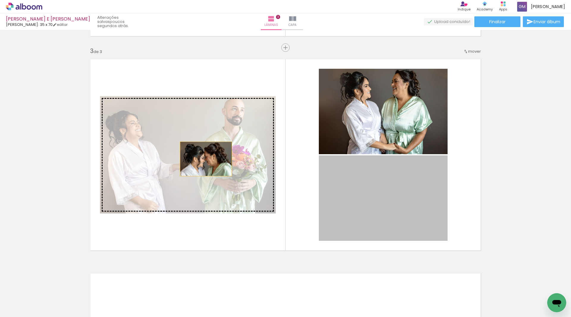
drag, startPoint x: 400, startPoint y: 199, endPoint x: 204, endPoint y: 159, distance: 200.6
click at [0, 0] on slot at bounding box center [0, 0] width 0 height 0
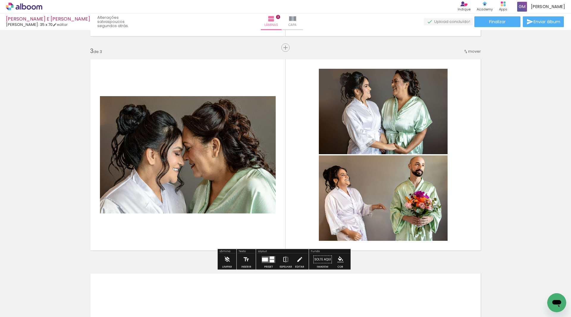
click at [285, 258] on iron-icon at bounding box center [286, 259] width 7 height 12
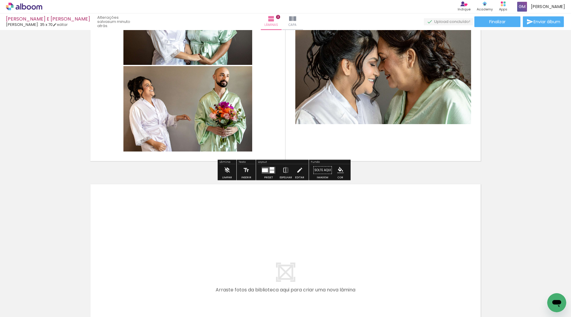
scroll to position [539, 0]
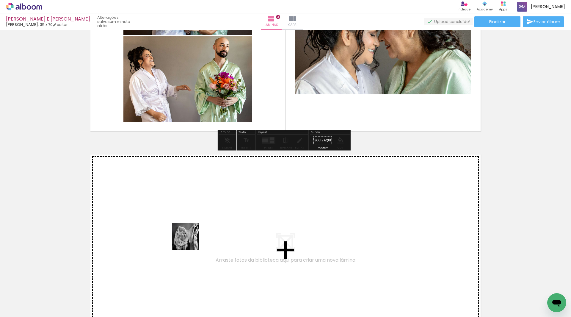
drag, startPoint x: 193, startPoint y: 295, endPoint x: 293, endPoint y: 289, distance: 100.7
click at [191, 241] on quentale-workspace at bounding box center [285, 158] width 571 height 317
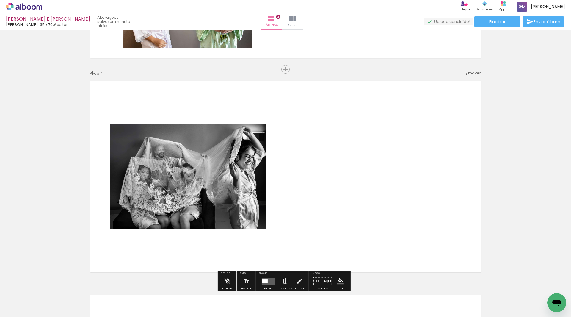
scroll to position [635, 0]
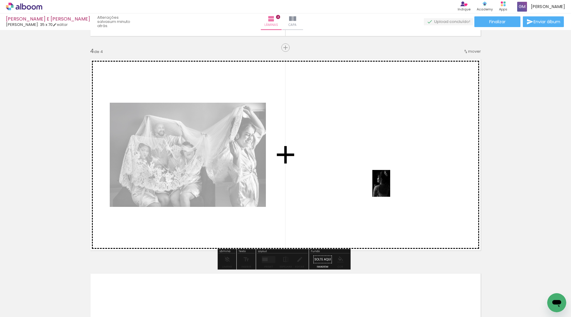
drag, startPoint x: 325, startPoint y: 299, endPoint x: 390, endPoint y: 188, distance: 129.0
click at [390, 188] on quentale-workspace at bounding box center [285, 158] width 571 height 317
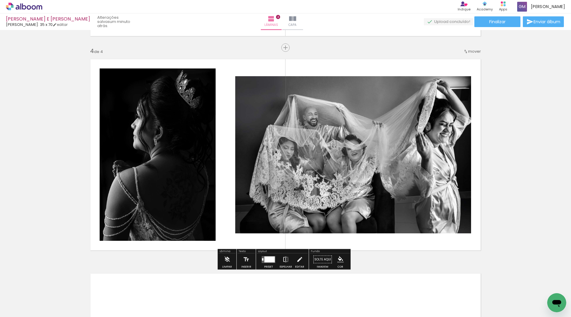
click at [283, 258] on iron-icon at bounding box center [286, 259] width 7 height 12
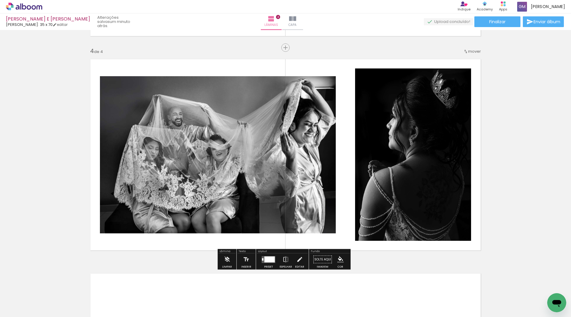
click at [272, 256] on div at bounding box center [269, 259] width 10 height 6
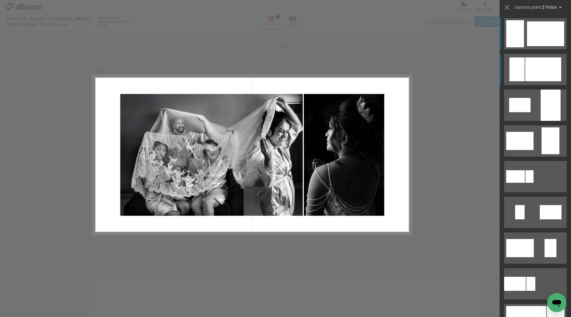
click at [557, 67] on div at bounding box center [543, 69] width 36 height 24
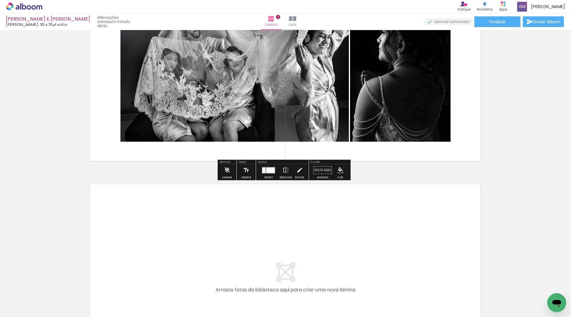
scroll to position [783, 0]
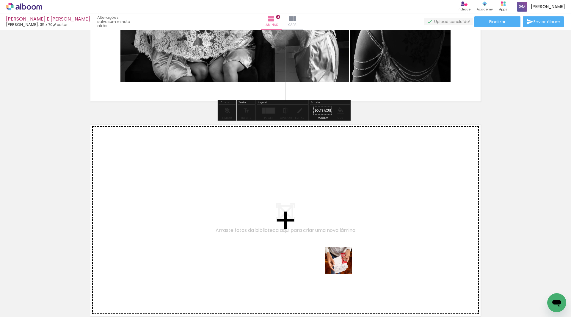
drag, startPoint x: 363, startPoint y: 297, endPoint x: 404, endPoint y: 293, distance: 41.3
click at [318, 236] on quentale-workspace at bounding box center [285, 158] width 571 height 317
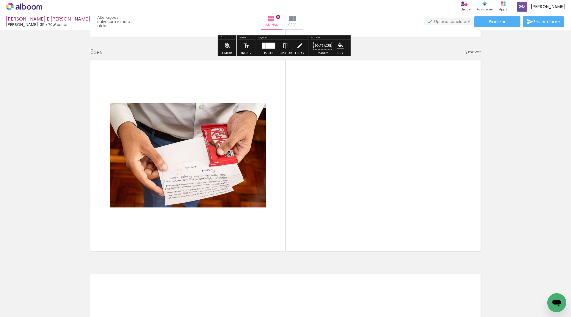
scroll to position [849, 0]
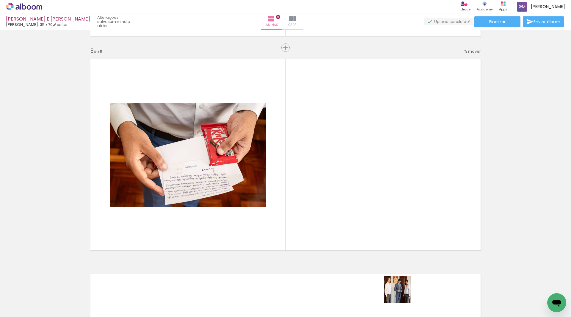
drag, startPoint x: 402, startPoint y: 302, endPoint x: 426, endPoint y: 253, distance: 54.0
click at [386, 197] on quentale-workspace at bounding box center [285, 158] width 571 height 317
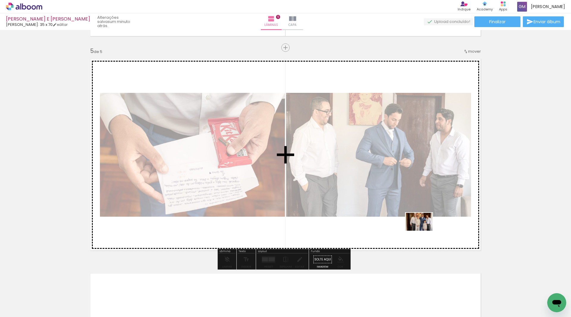
drag, startPoint x: 427, startPoint y: 293, endPoint x: 423, endPoint y: 230, distance: 62.8
click at [423, 230] on quentale-workspace at bounding box center [285, 158] width 571 height 317
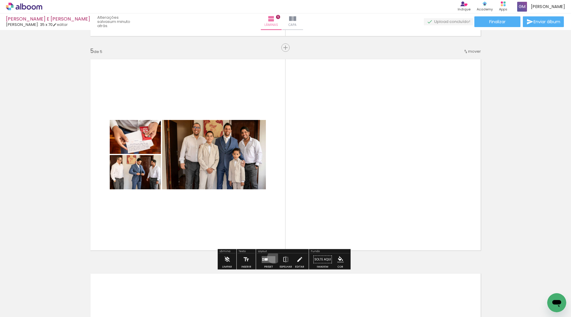
click at [272, 257] on quentale-layouter at bounding box center [269, 259] width 14 height 7
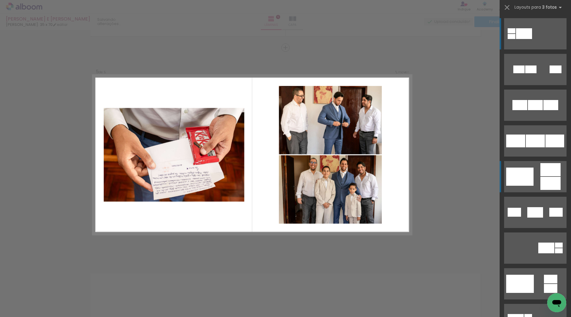
click at [540, 183] on div at bounding box center [550, 183] width 20 height 13
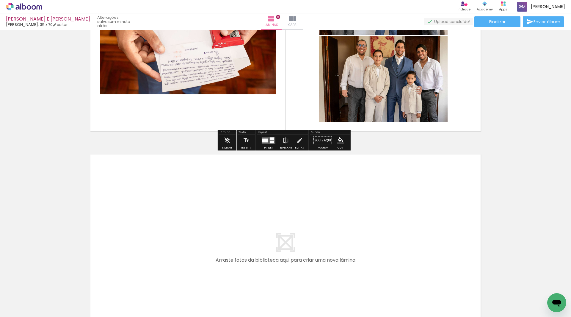
scroll to position [997, 0]
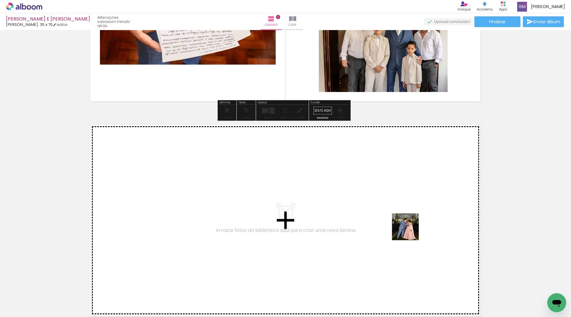
drag, startPoint x: 459, startPoint y: 290, endPoint x: 387, endPoint y: 213, distance: 105.8
click at [387, 213] on quentale-workspace at bounding box center [285, 158] width 571 height 317
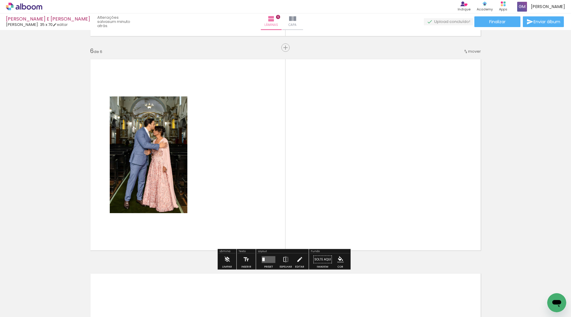
scroll to position [0, 265]
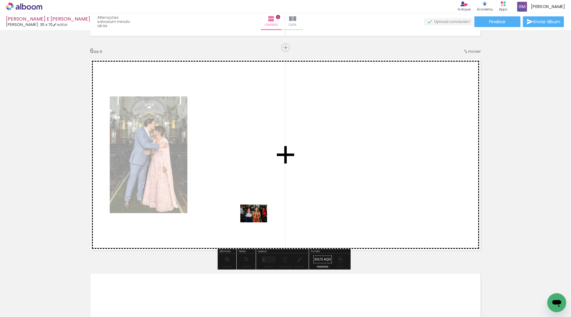
drag, startPoint x: 227, startPoint y: 301, endPoint x: 258, endPoint y: 222, distance: 84.8
click at [258, 222] on quentale-workspace at bounding box center [285, 158] width 571 height 317
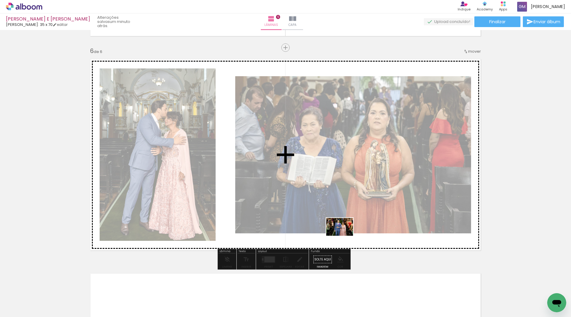
drag, startPoint x: 260, startPoint y: 294, endPoint x: 344, endPoint y: 236, distance: 102.7
click at [344, 236] on quentale-workspace at bounding box center [285, 158] width 571 height 317
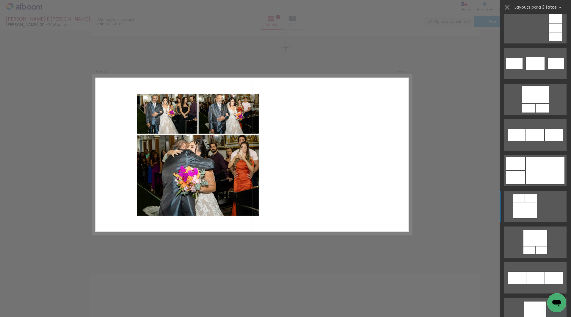
scroll to position [1273, 0]
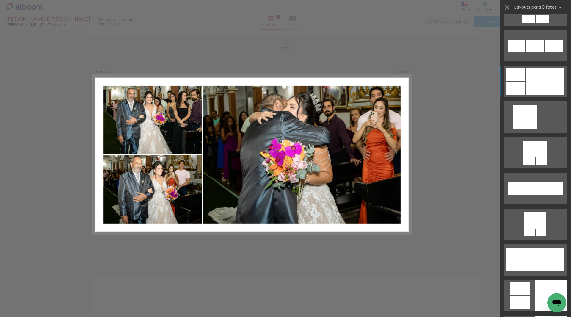
click at [532, 73] on div at bounding box center [545, 81] width 39 height 27
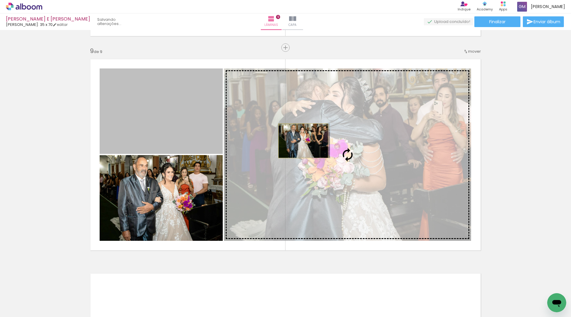
drag, startPoint x: 198, startPoint y: 126, endPoint x: 301, endPoint y: 141, distance: 104.3
click at [0, 0] on slot at bounding box center [0, 0] width 0 height 0
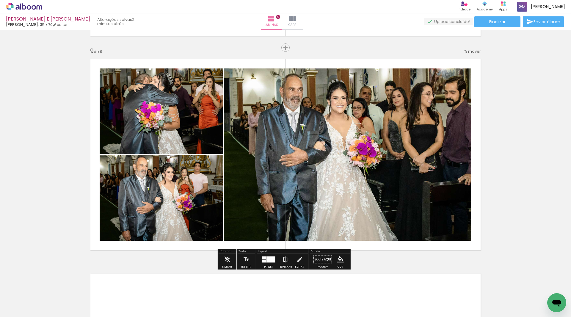
click at [284, 259] on iron-icon at bounding box center [286, 259] width 7 height 12
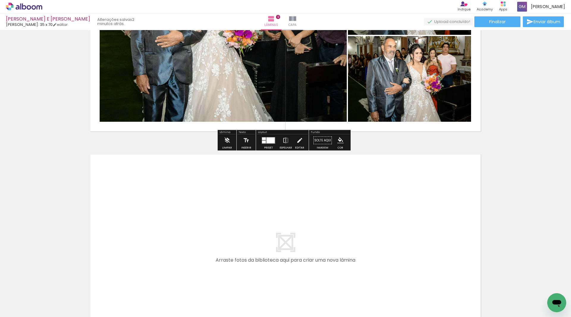
scroll to position [1794, 0]
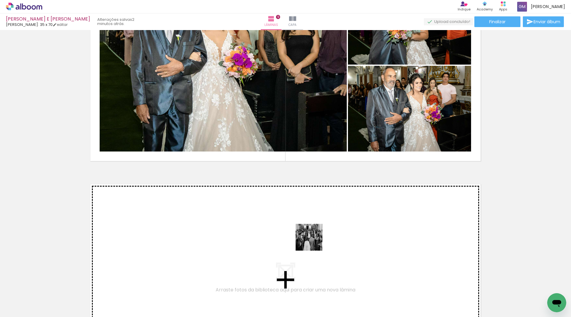
drag, startPoint x: 261, startPoint y: 298, endPoint x: 313, endPoint y: 241, distance: 76.8
click at [313, 241] on quentale-workspace at bounding box center [285, 158] width 571 height 317
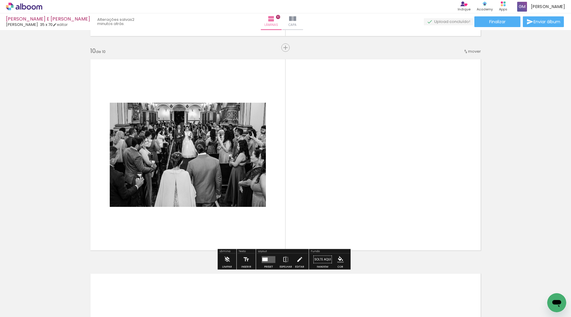
scroll to position [1919, 0]
click at [266, 259] on quentale-layouter at bounding box center [269, 259] width 14 height 7
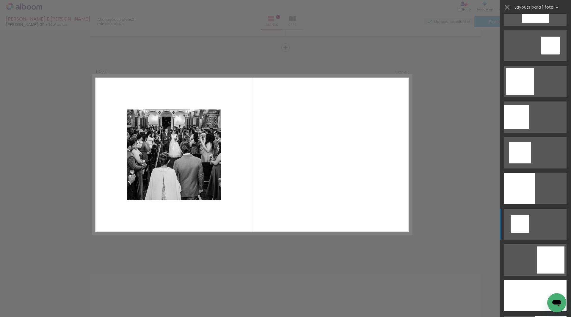
scroll to position [684, 0]
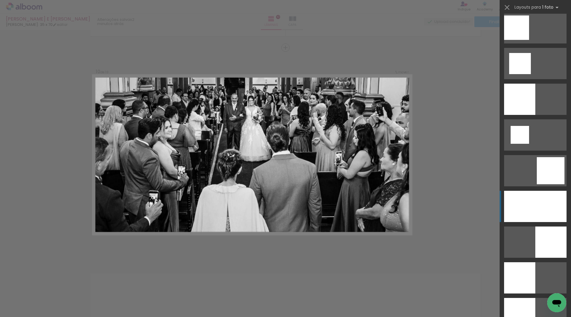
click at [538, 211] on div at bounding box center [535, 206] width 62 height 31
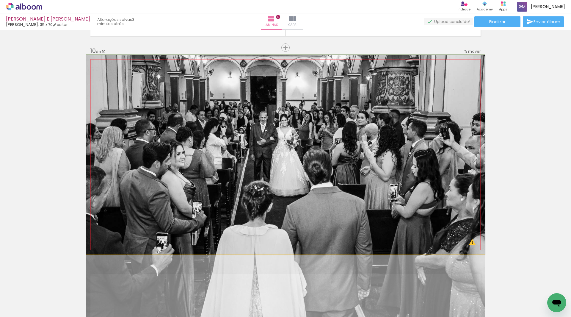
drag, startPoint x: 363, startPoint y: 163, endPoint x: 360, endPoint y: 196, distance: 33.1
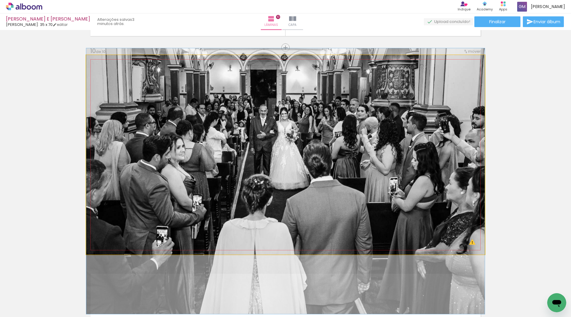
drag, startPoint x: 376, startPoint y: 186, endPoint x: 376, endPoint y: 180, distance: 6.5
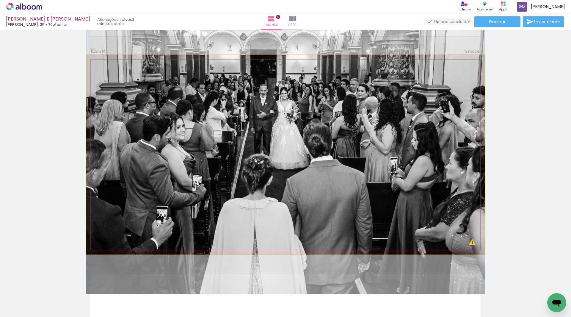
drag, startPoint x: 403, startPoint y: 187, endPoint x: 403, endPoint y: 167, distance: 20.2
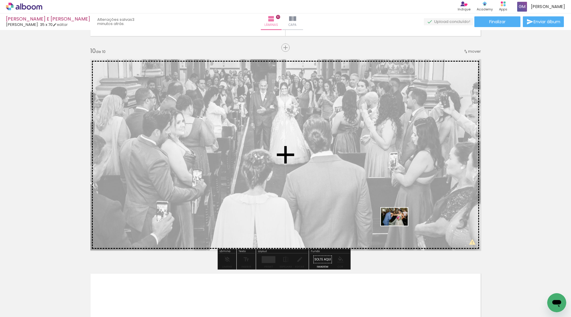
drag, startPoint x: 325, startPoint y: 291, endPoint x: 399, endPoint y: 225, distance: 98.6
click at [399, 225] on quentale-workspace at bounding box center [285, 158] width 571 height 317
